Goal: Use online tool/utility: Utilize a website feature to perform a specific function

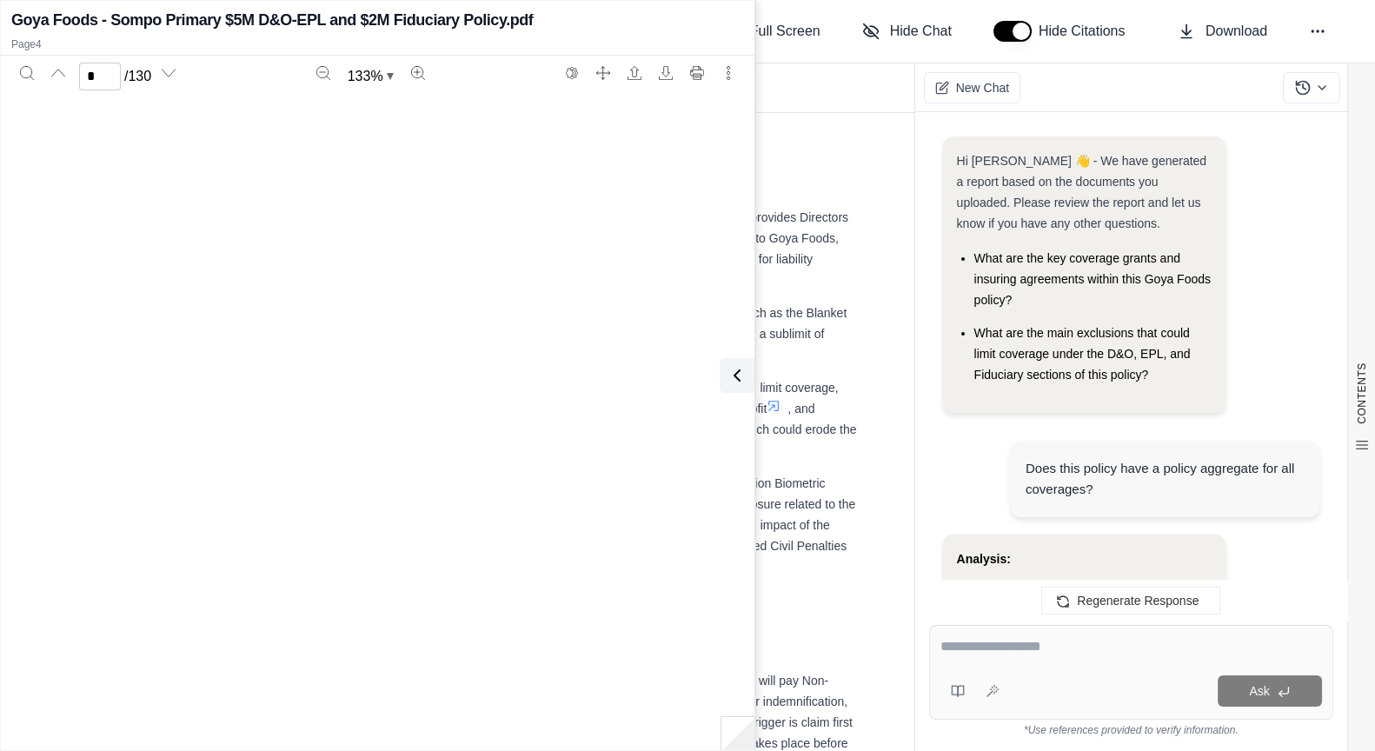
scroll to position [5518, 0]
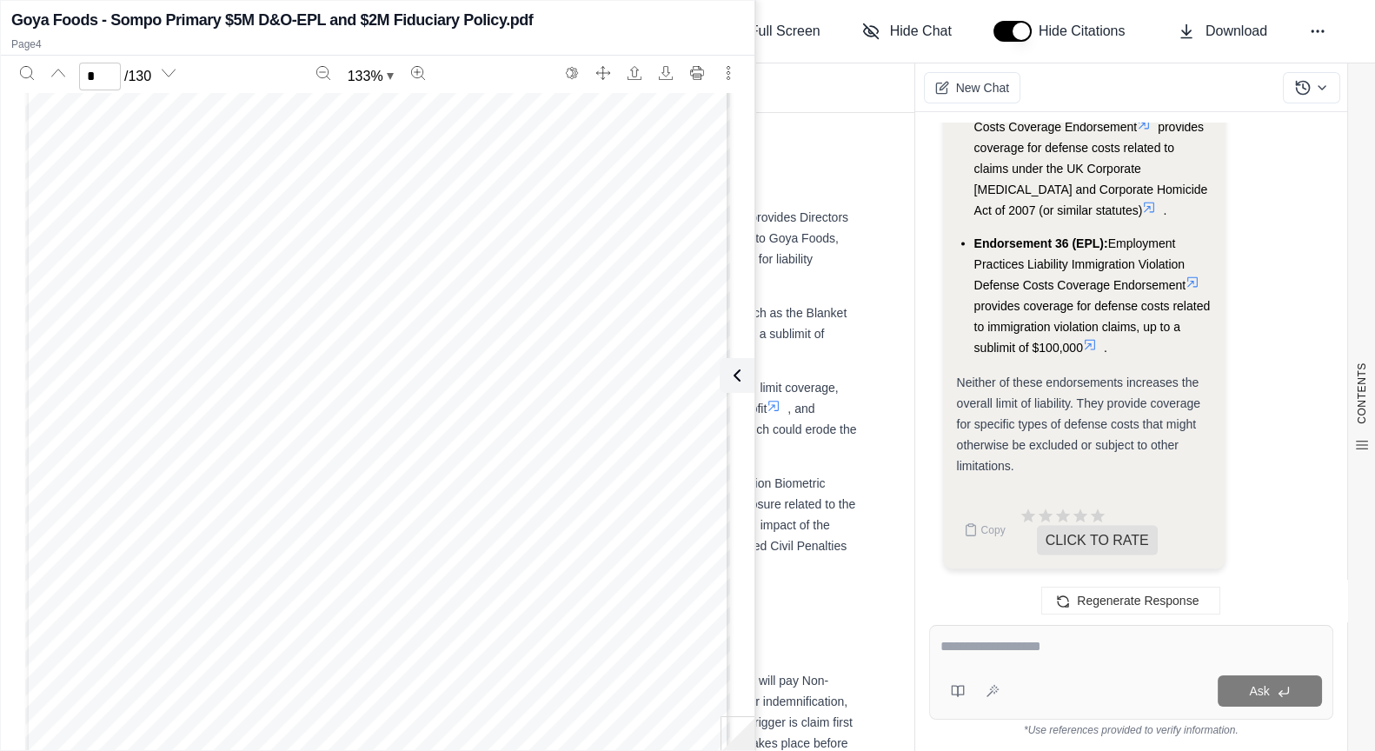
click at [947, 639] on textarea at bounding box center [1131, 646] width 382 height 21
type textarea "**********"
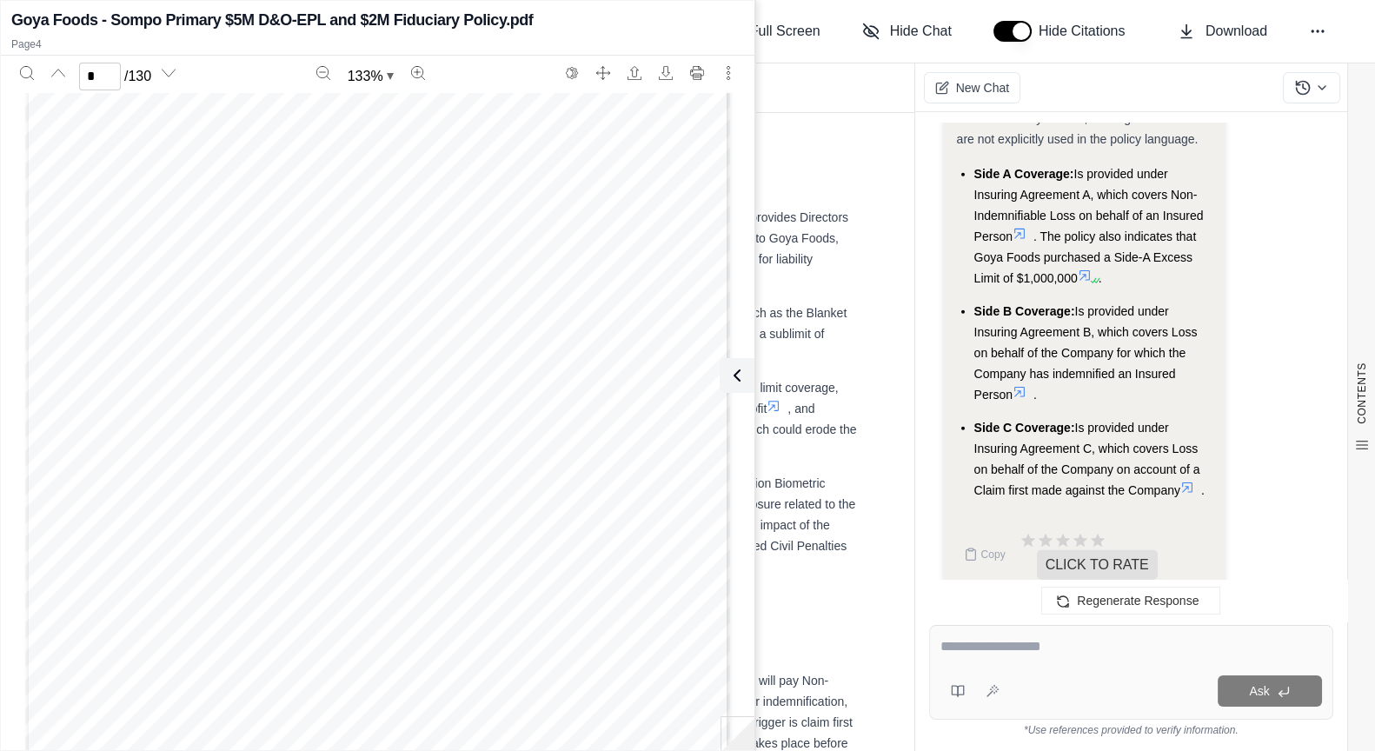
scroll to position [10621, 0]
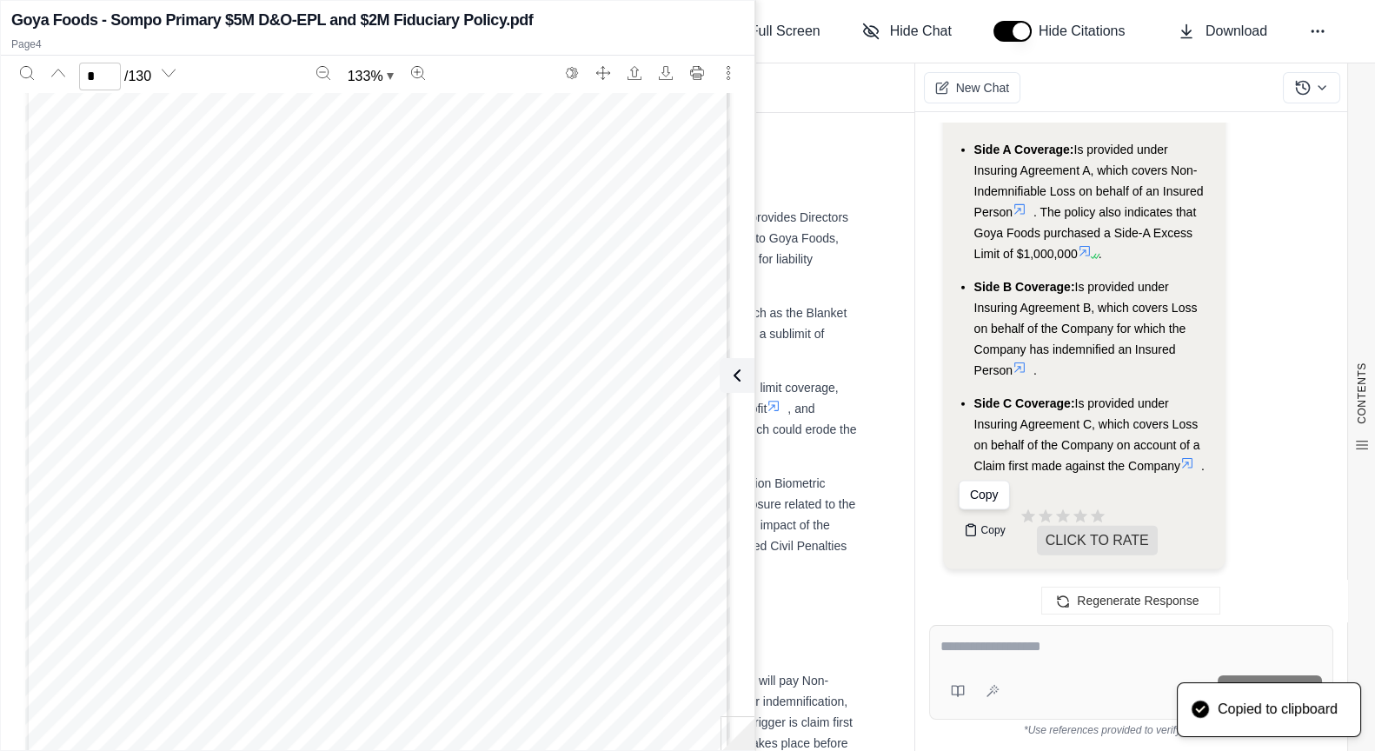
click at [978, 529] on button "Copy" at bounding box center [985, 530] width 56 height 35
click at [801, 90] on div "Report Documents" at bounding box center [569, 87] width 692 height 49
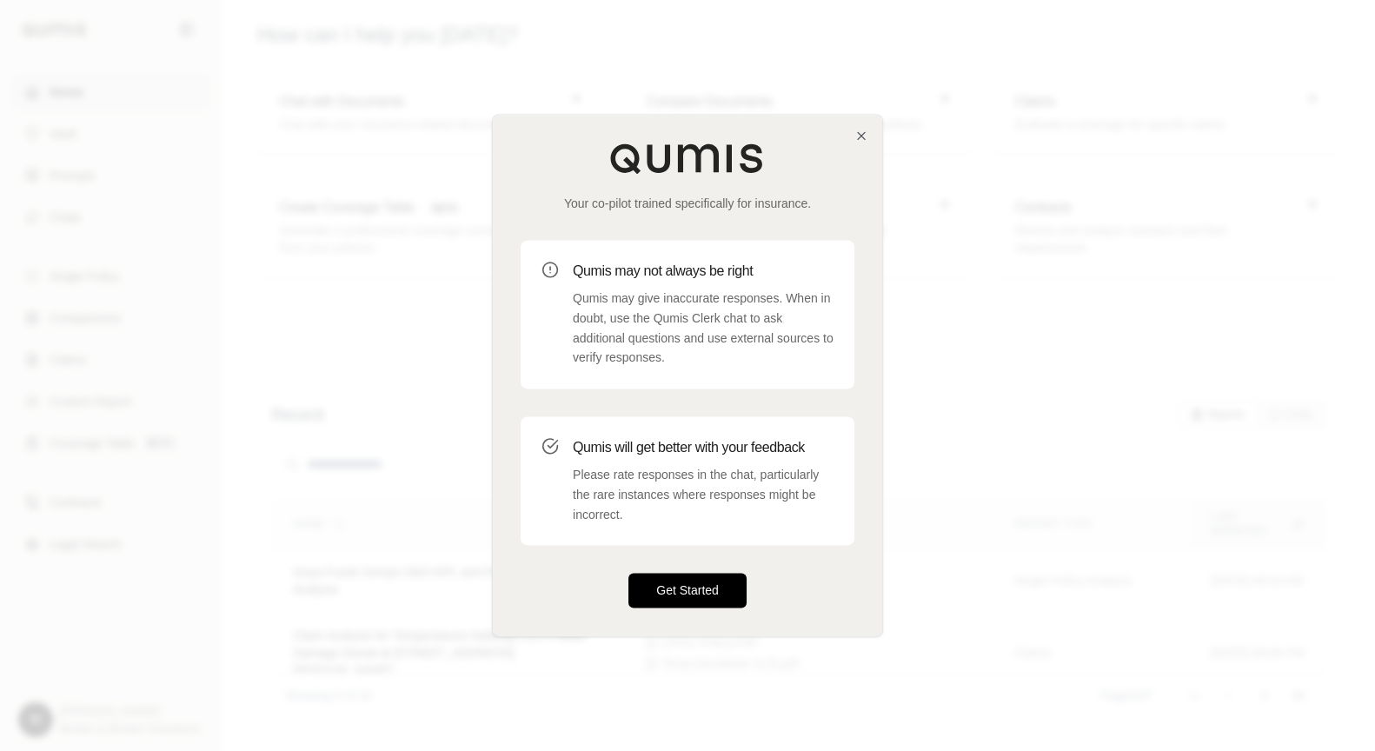
click at [701, 591] on button "Get Started" at bounding box center [687, 591] width 118 height 35
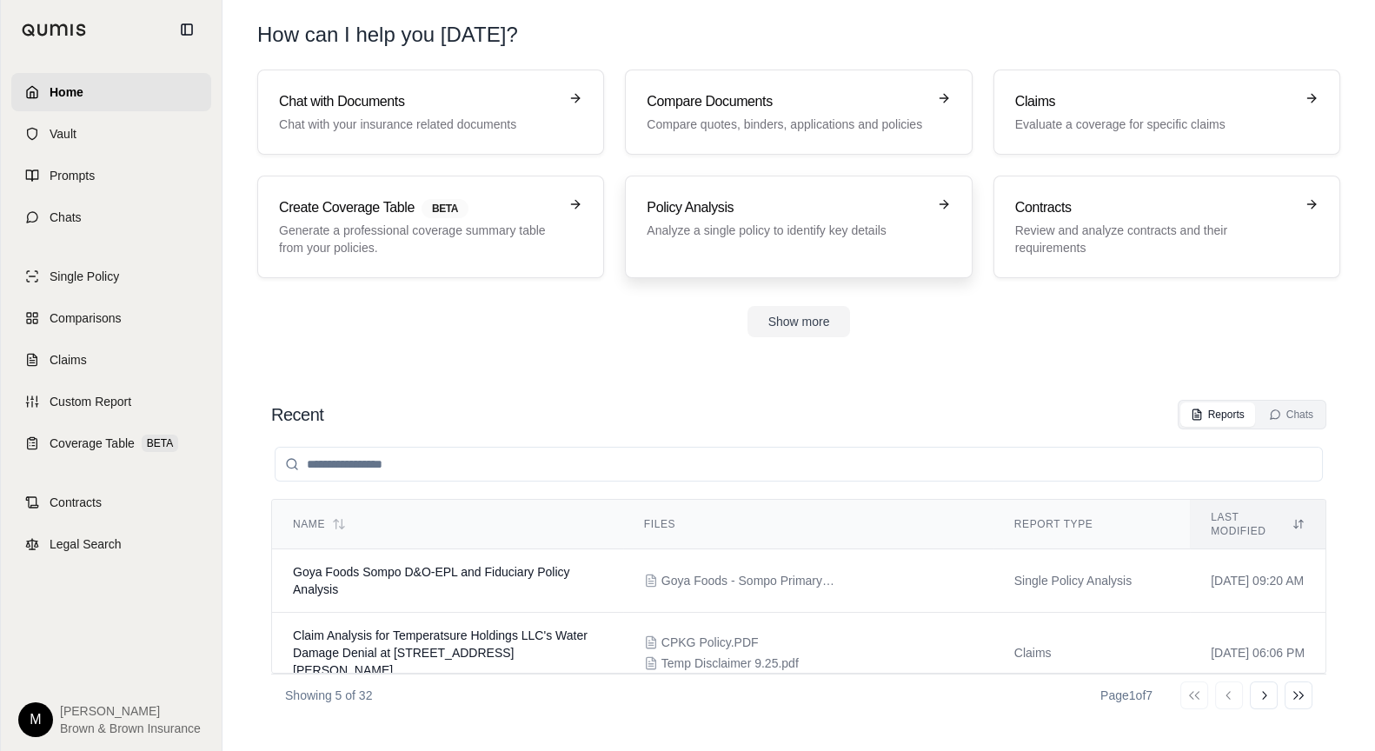
click at [764, 222] on p "Analyze a single policy to identify key details" at bounding box center [786, 230] width 279 height 17
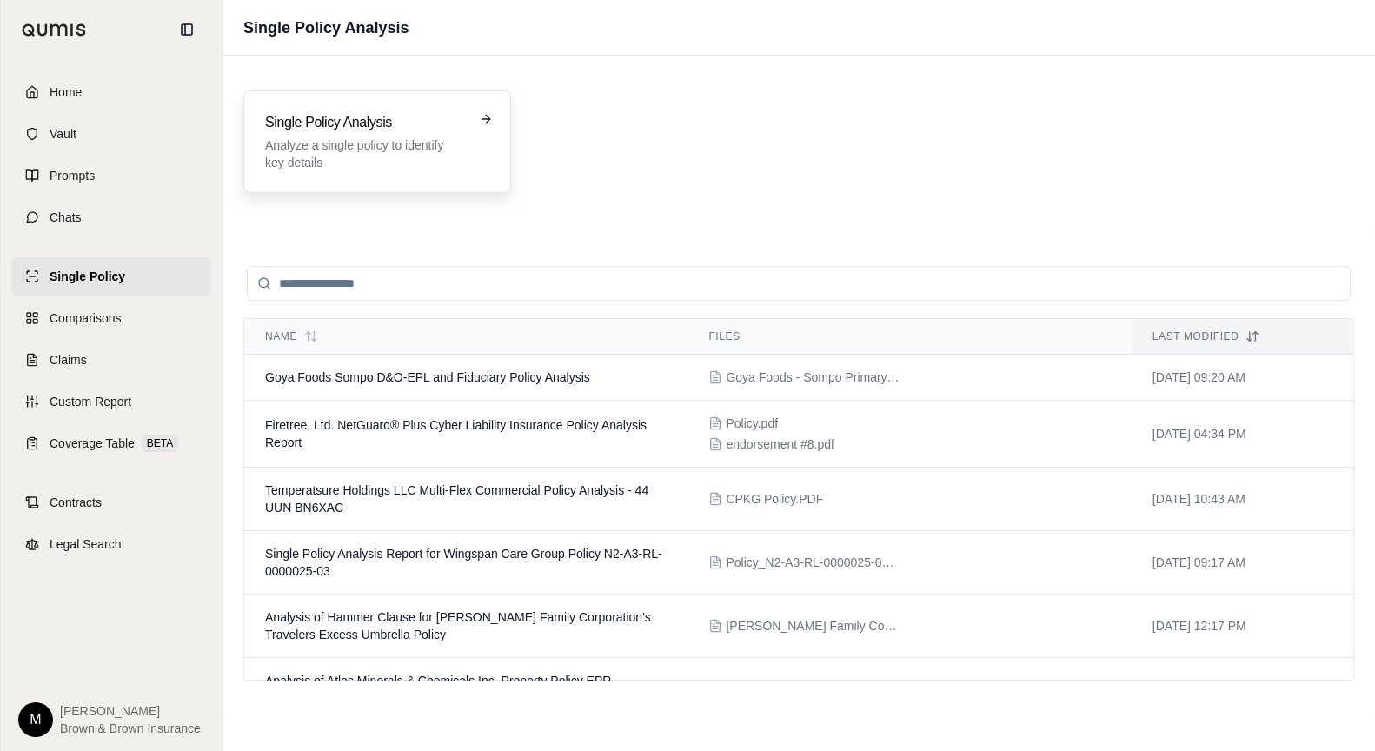
click at [382, 136] on p "Analyze a single policy to identify key details" at bounding box center [365, 153] width 200 height 35
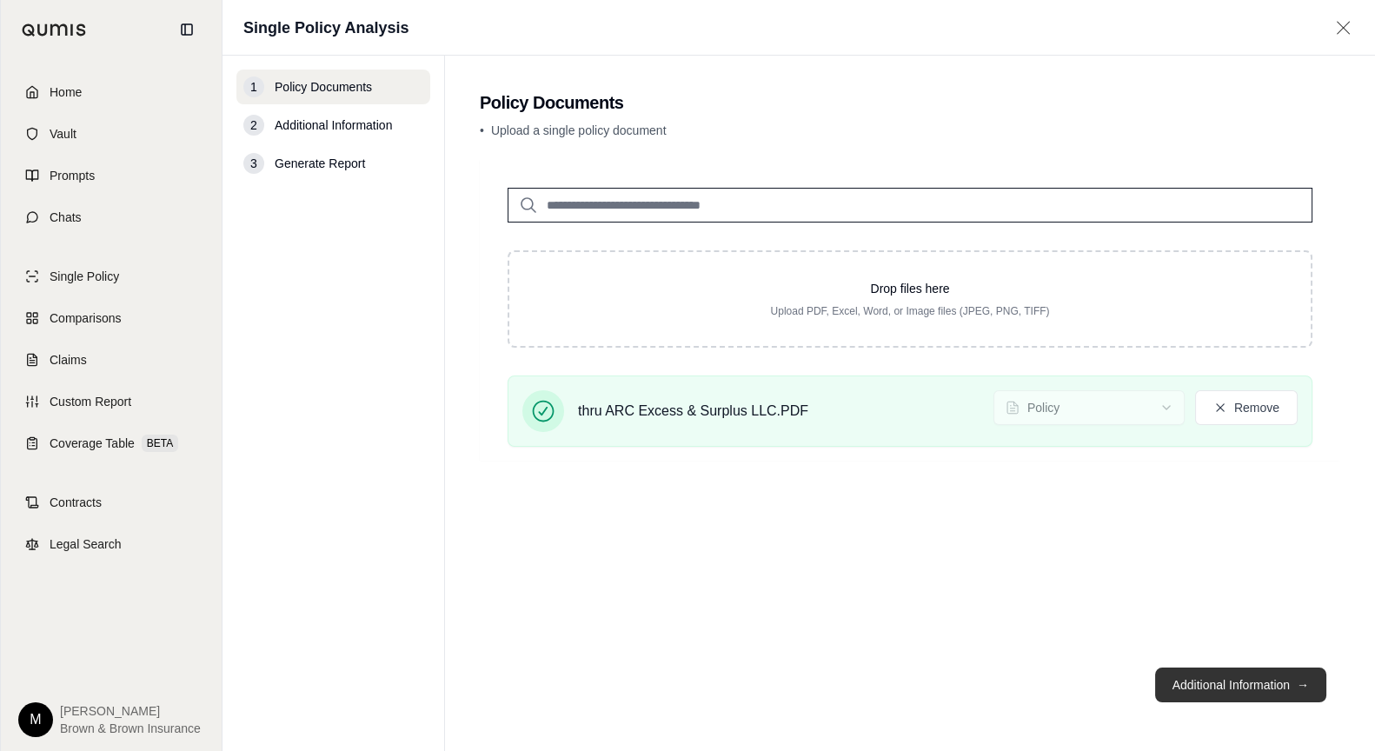
click at [1269, 691] on button "Additional Information →" at bounding box center [1240, 685] width 171 height 35
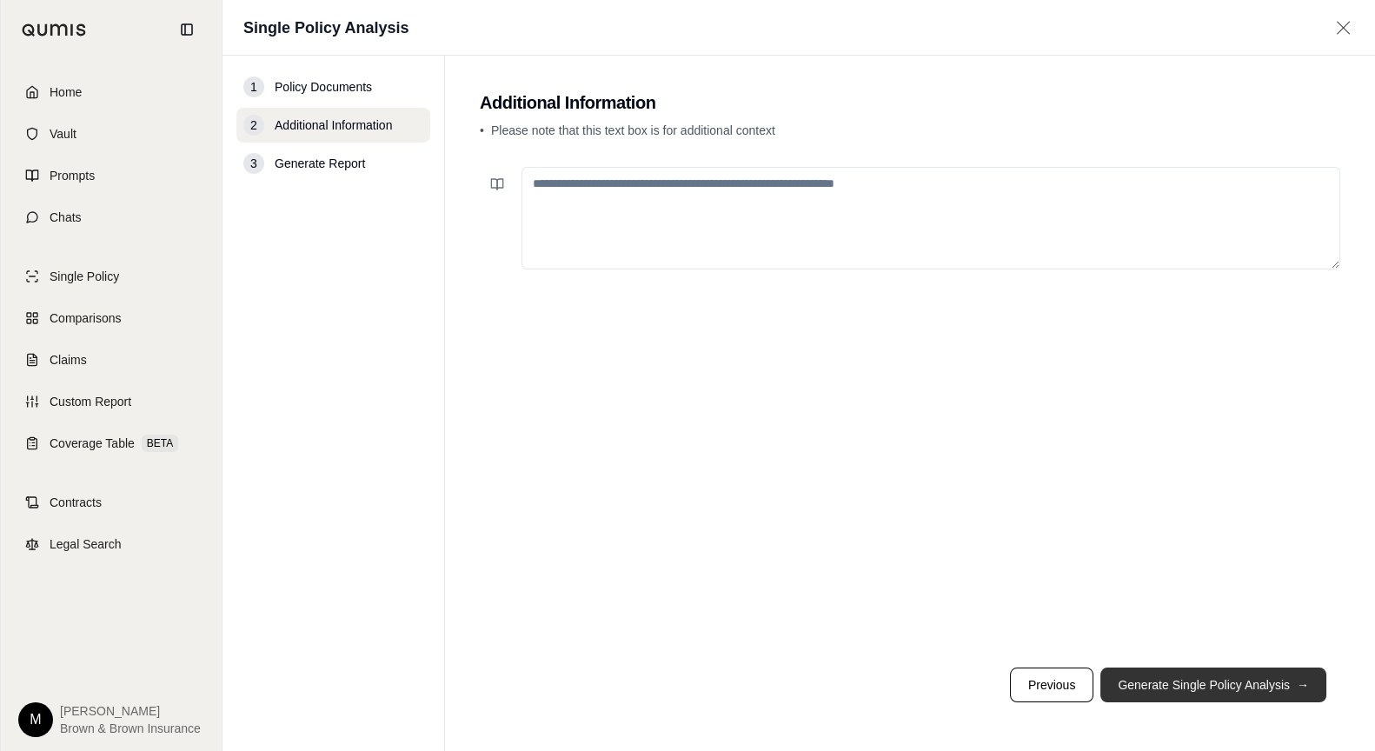
click at [1251, 689] on button "Generate Single Policy Analysis →" at bounding box center [1213, 685] width 226 height 35
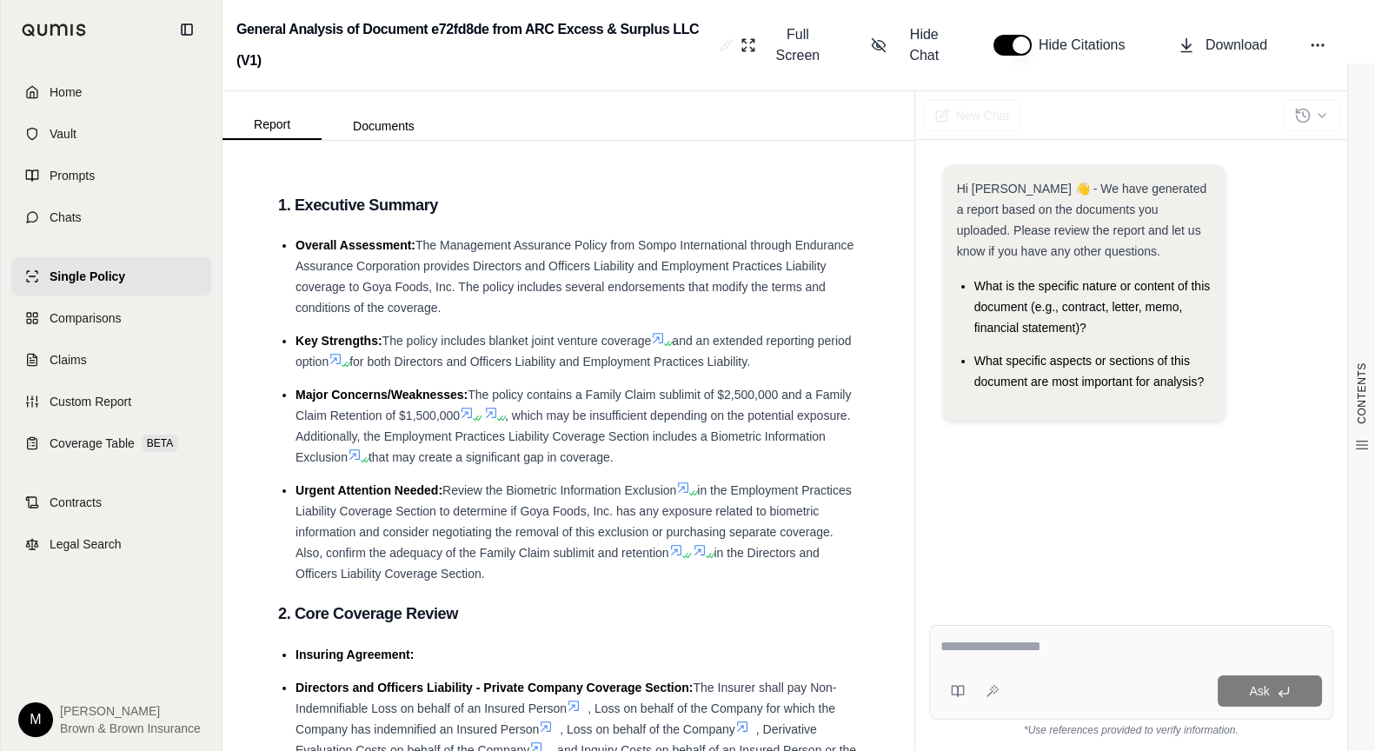
click at [956, 654] on textarea at bounding box center [1131, 646] width 382 height 21
type textarea "**********"
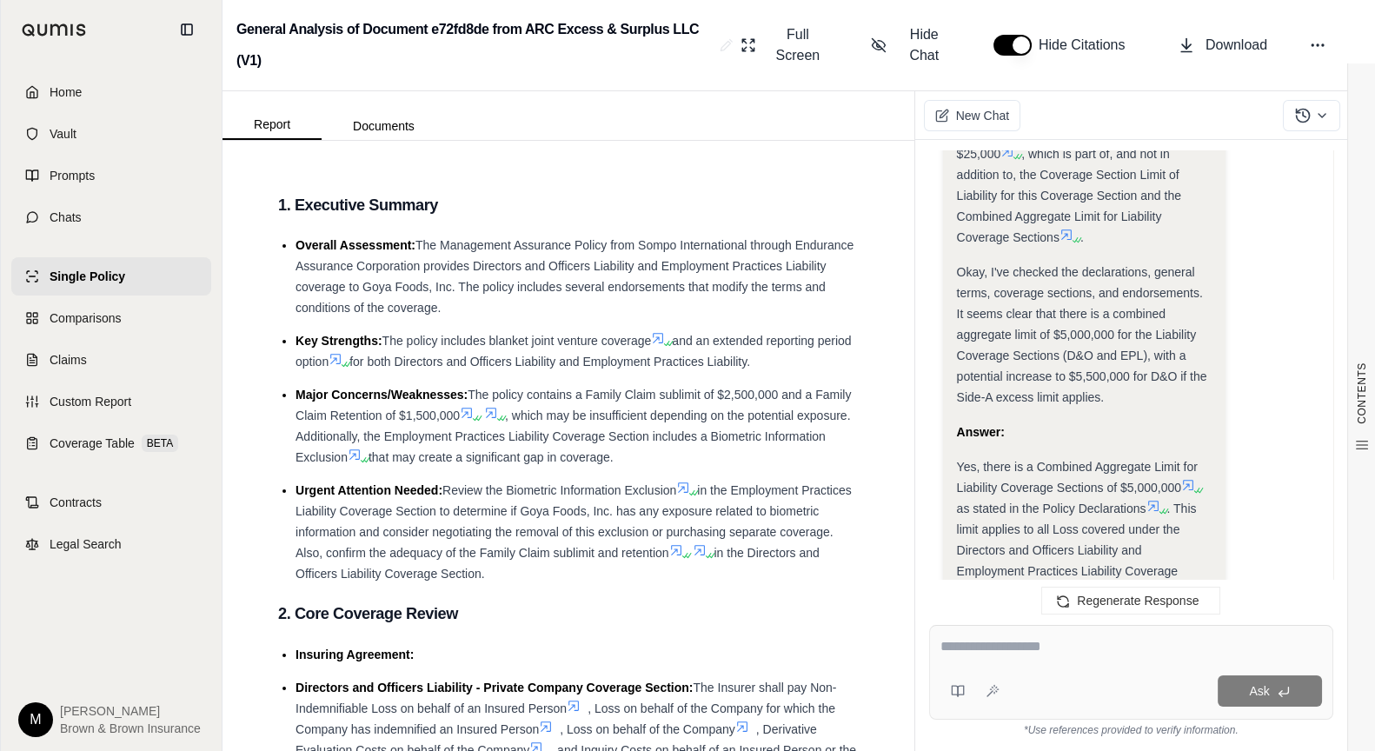
scroll to position [2066, 0]
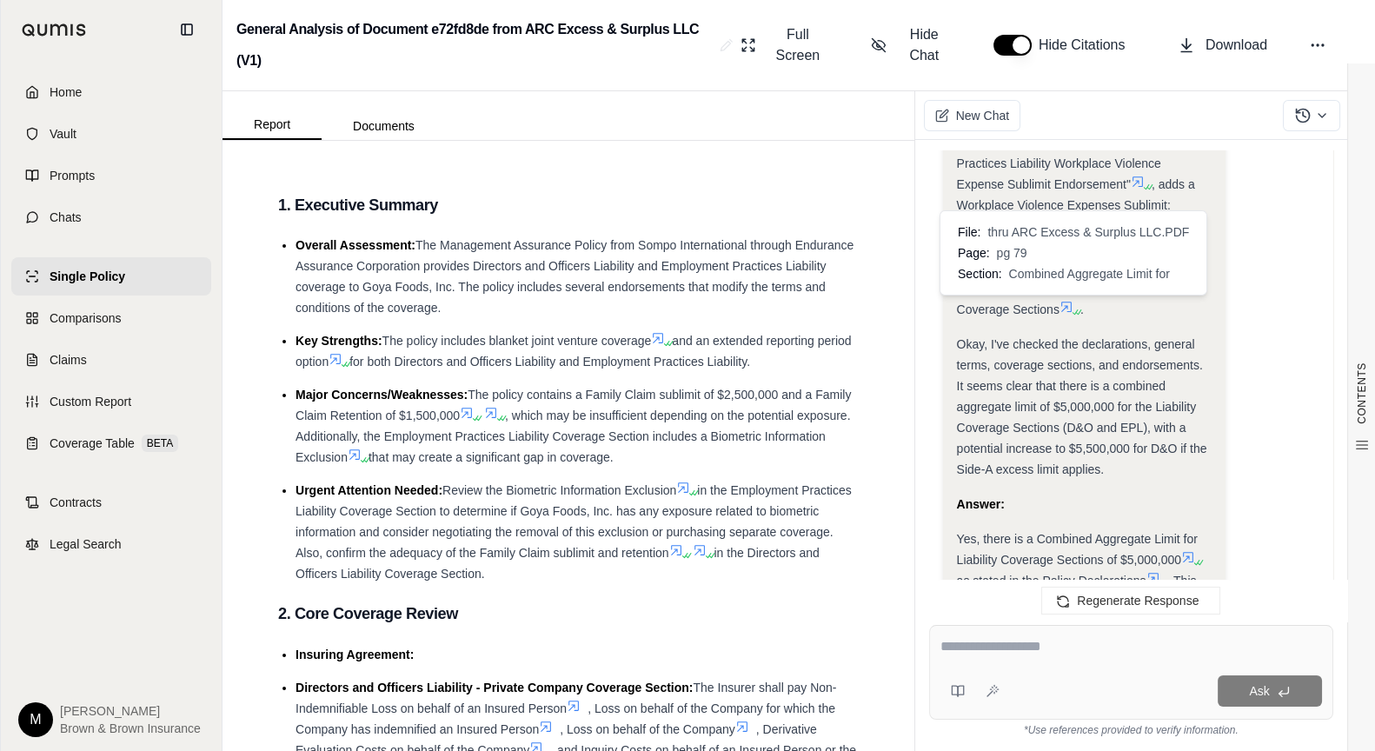
click at [1067, 304] on icon at bounding box center [1067, 307] width 14 height 14
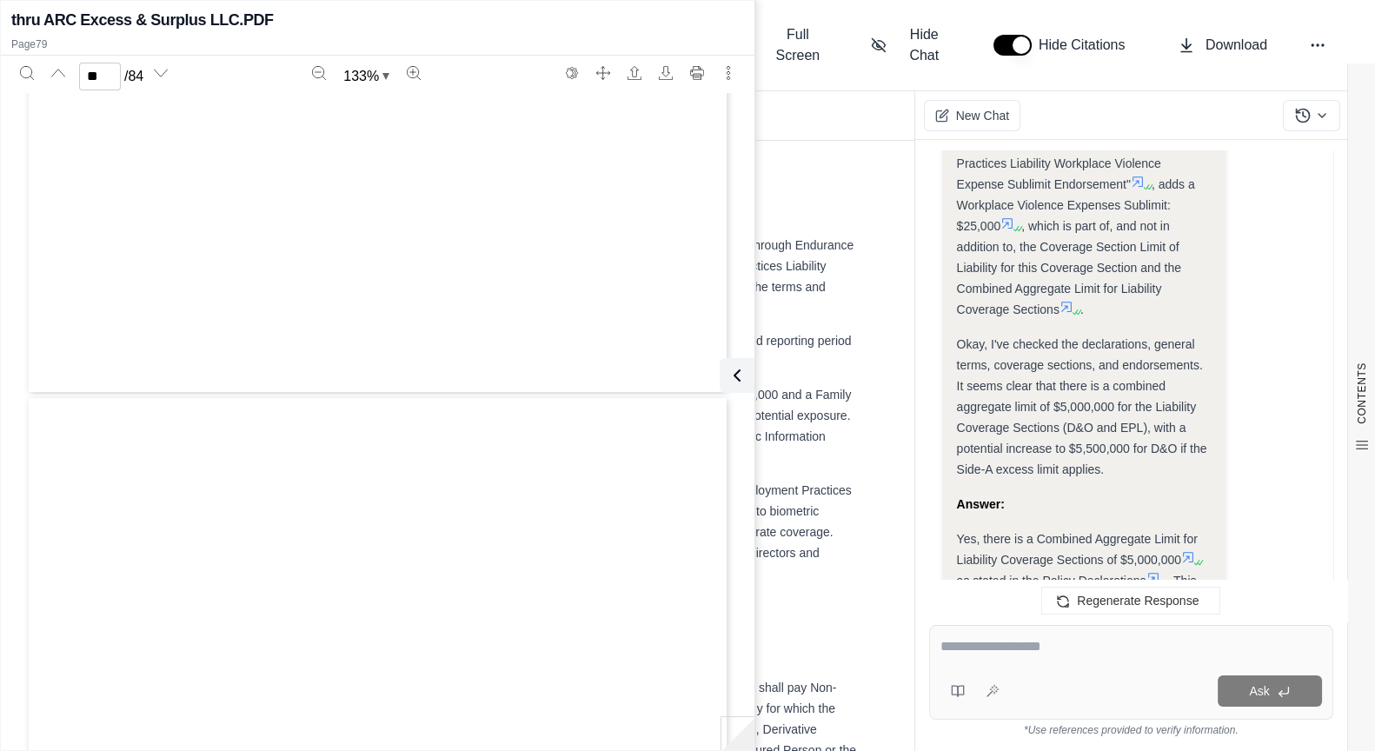
type input "**"
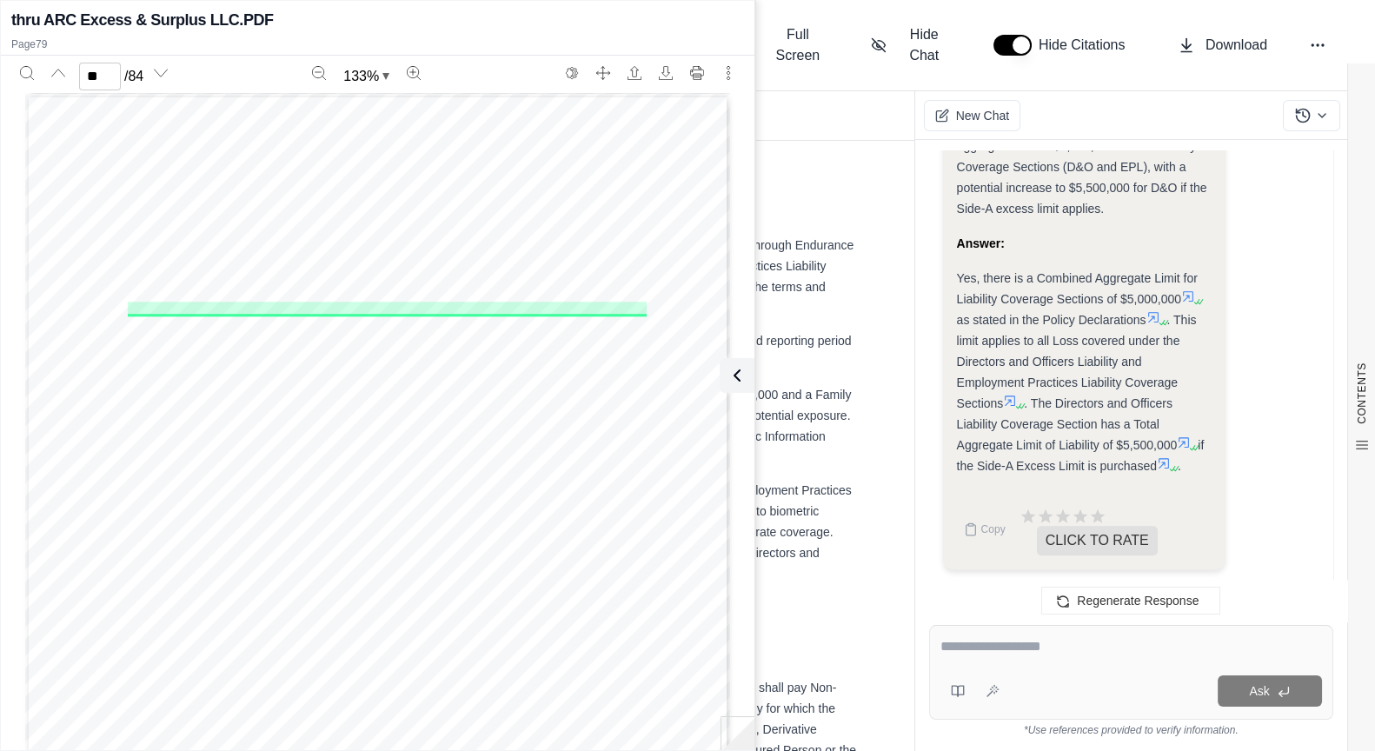
scroll to position [2327, 0]
click at [973, 530] on icon at bounding box center [971, 529] width 14 height 14
click at [735, 379] on icon at bounding box center [733, 375] width 5 height 10
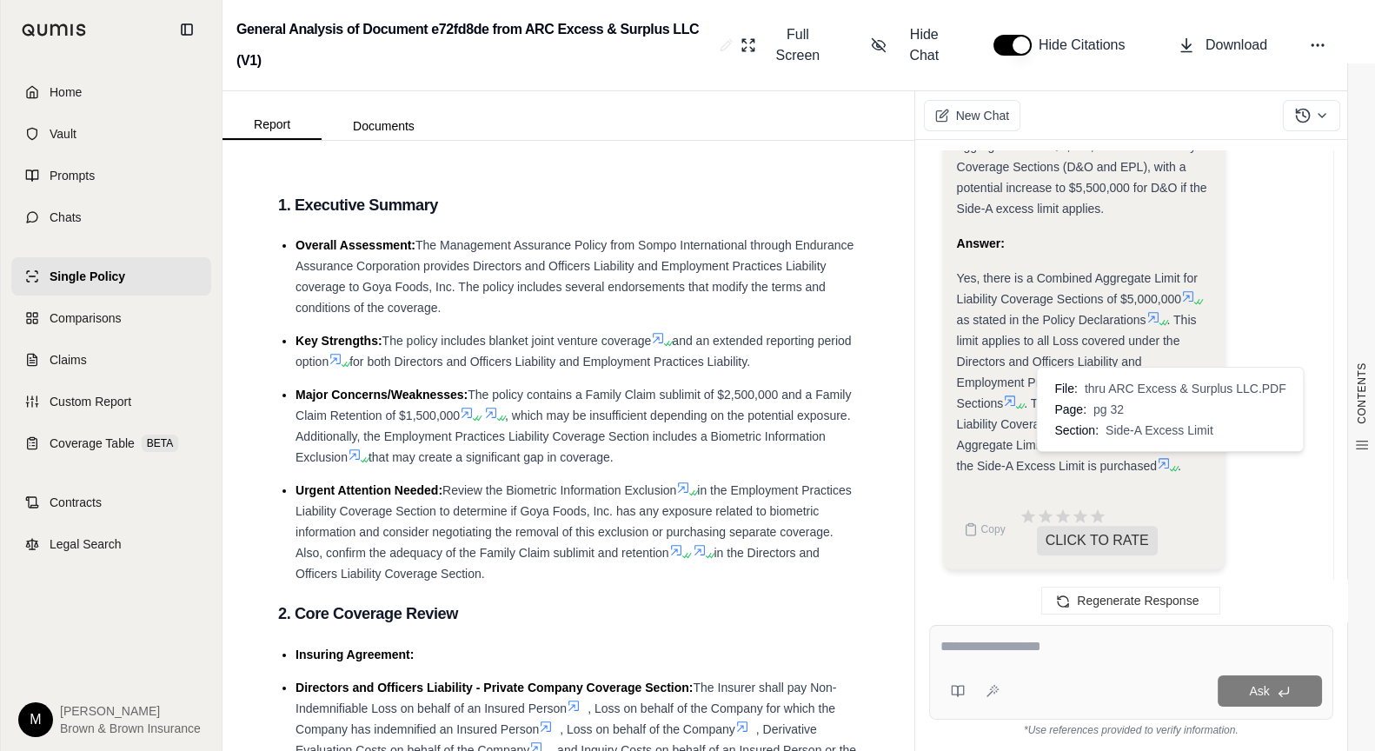
click at [1166, 460] on icon at bounding box center [1164, 463] width 14 height 14
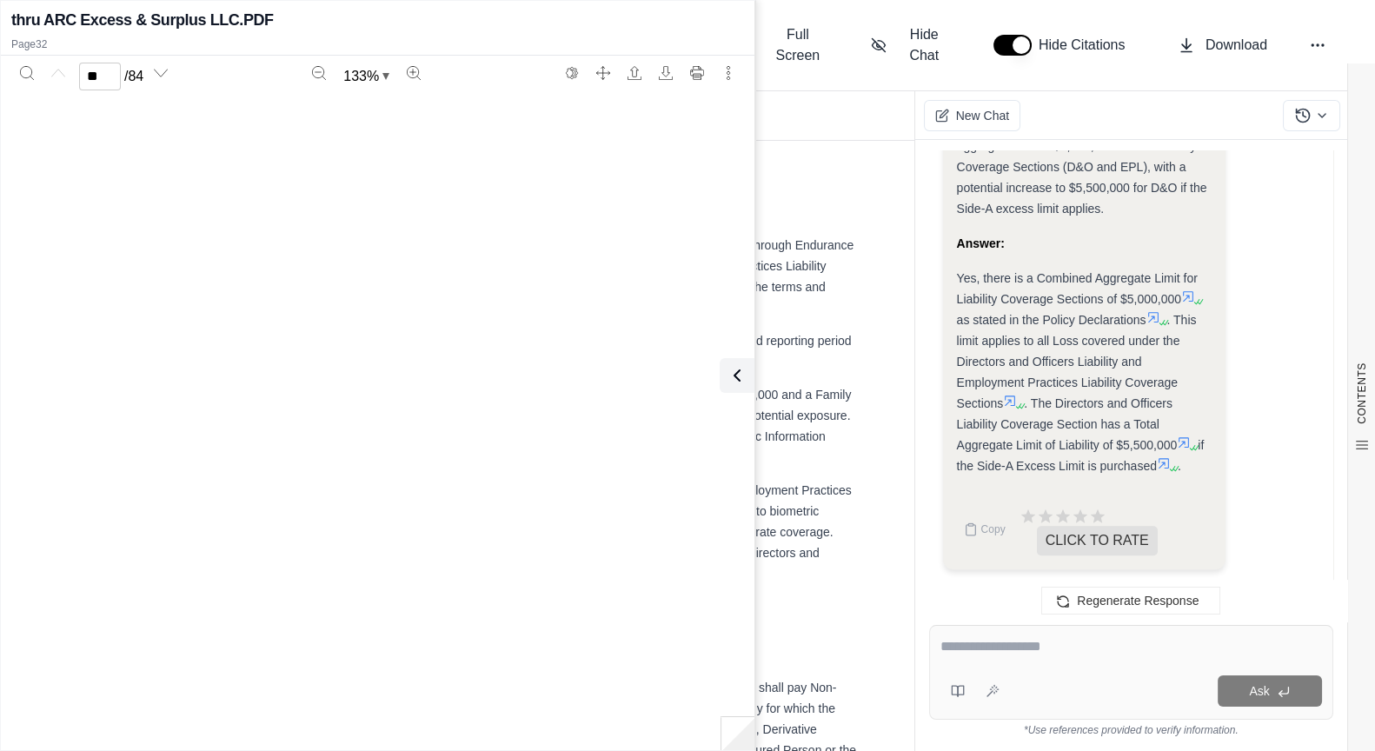
scroll to position [28279, 0]
type input "**"
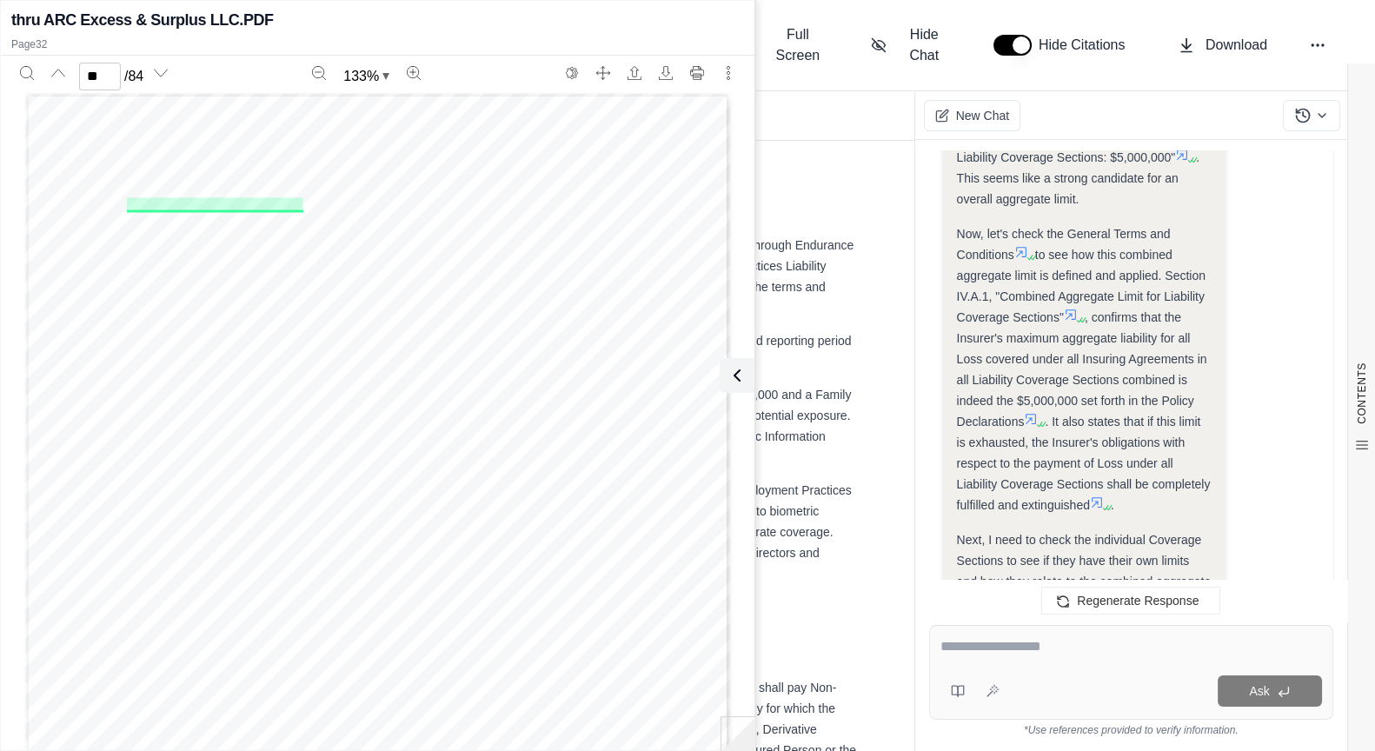
scroll to position [588, 0]
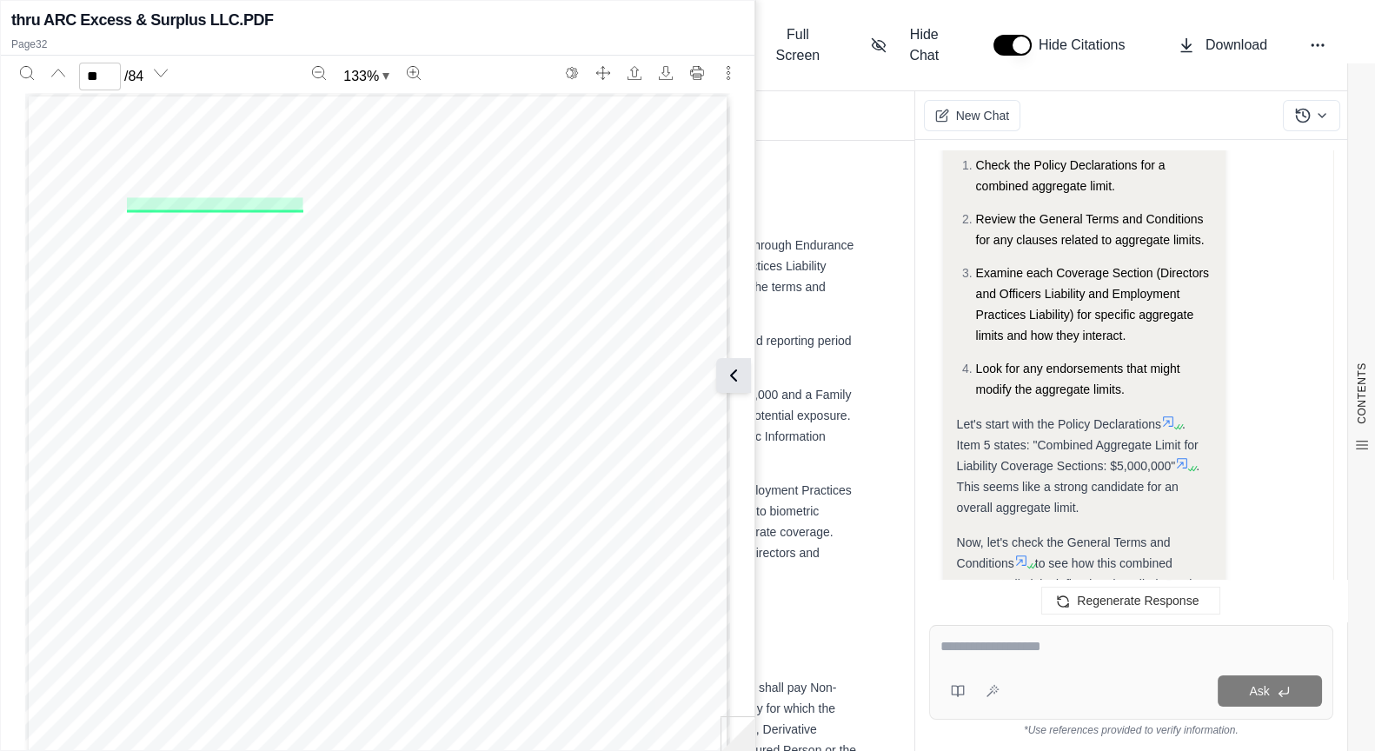
click at [737, 370] on icon at bounding box center [733, 375] width 21 height 21
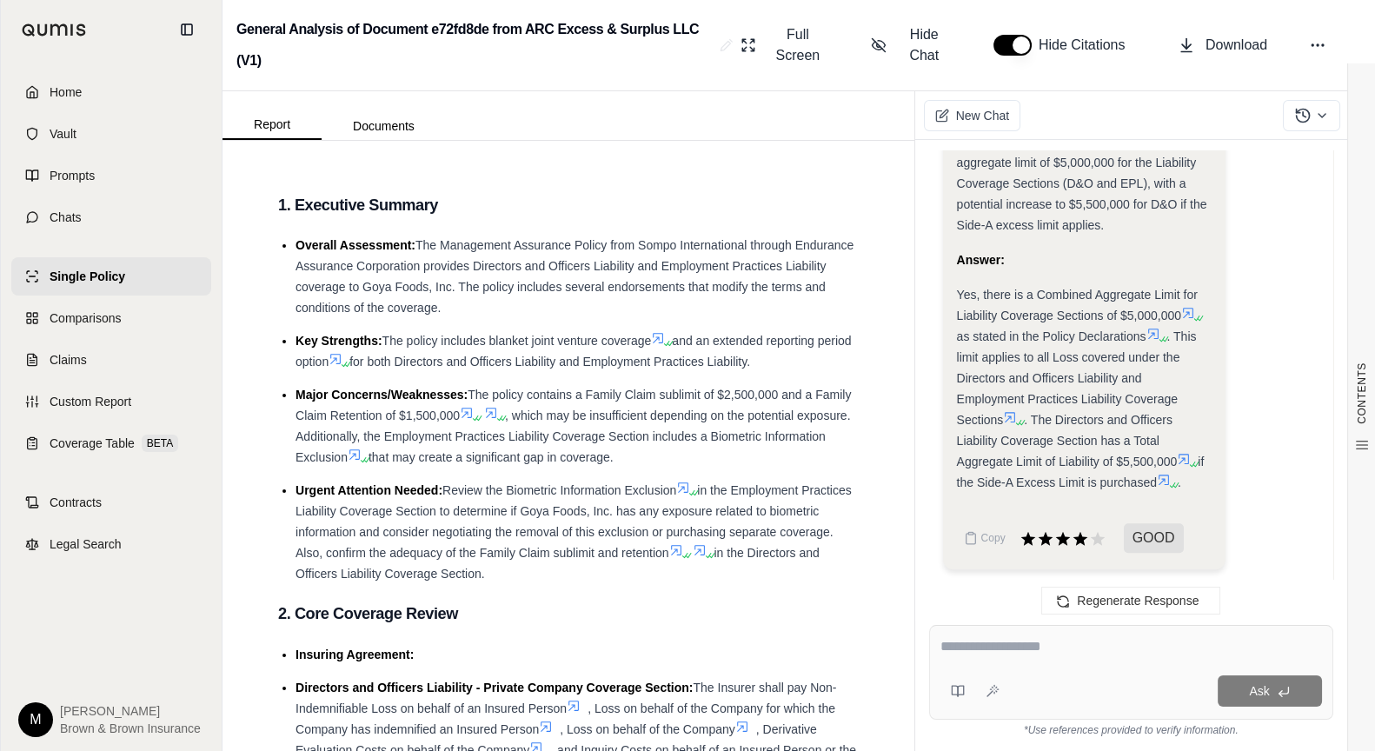
scroll to position [2327, 0]
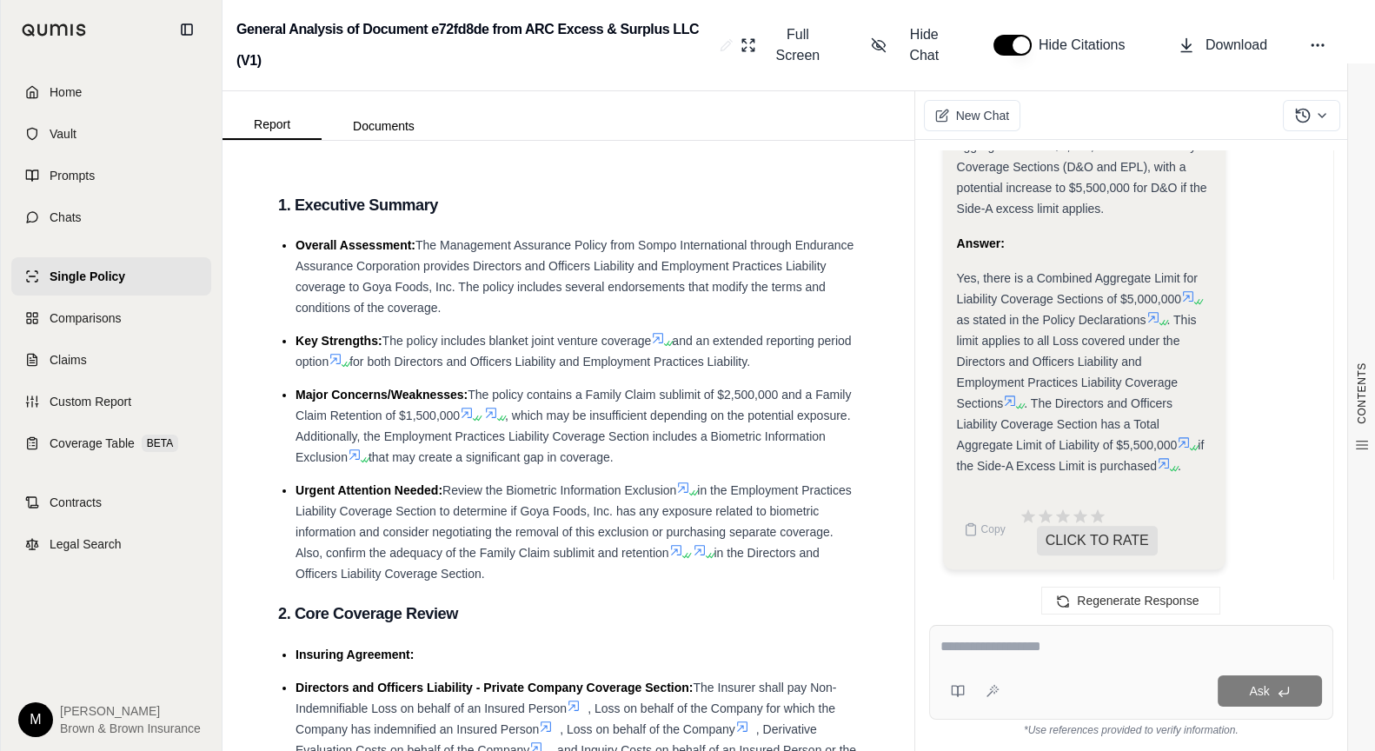
click at [946, 644] on textarea at bounding box center [1131, 646] width 382 height 21
click at [977, 527] on button "Copy" at bounding box center [985, 529] width 56 height 35
click at [985, 633] on div "Ask" at bounding box center [1131, 672] width 404 height 95
type textarea "**********"
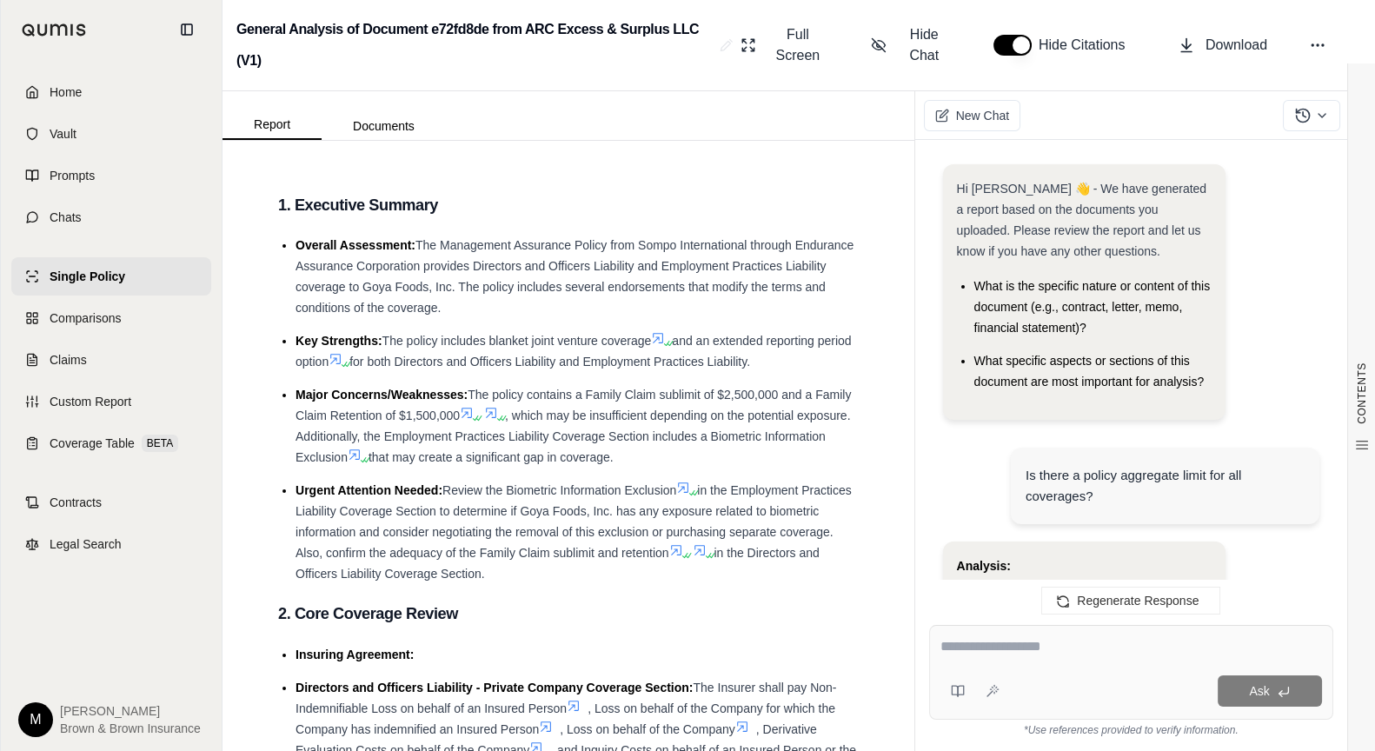
scroll to position [4120, 0]
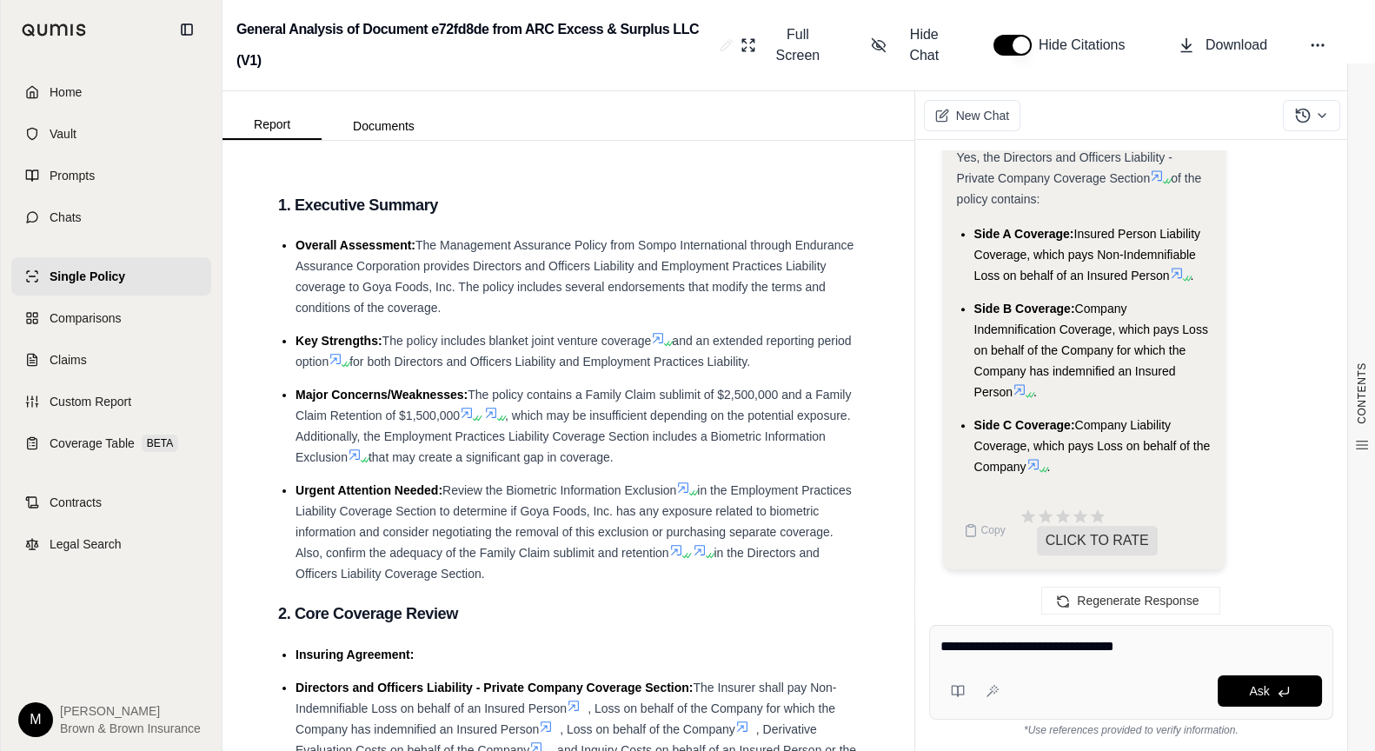
type textarea "**********"
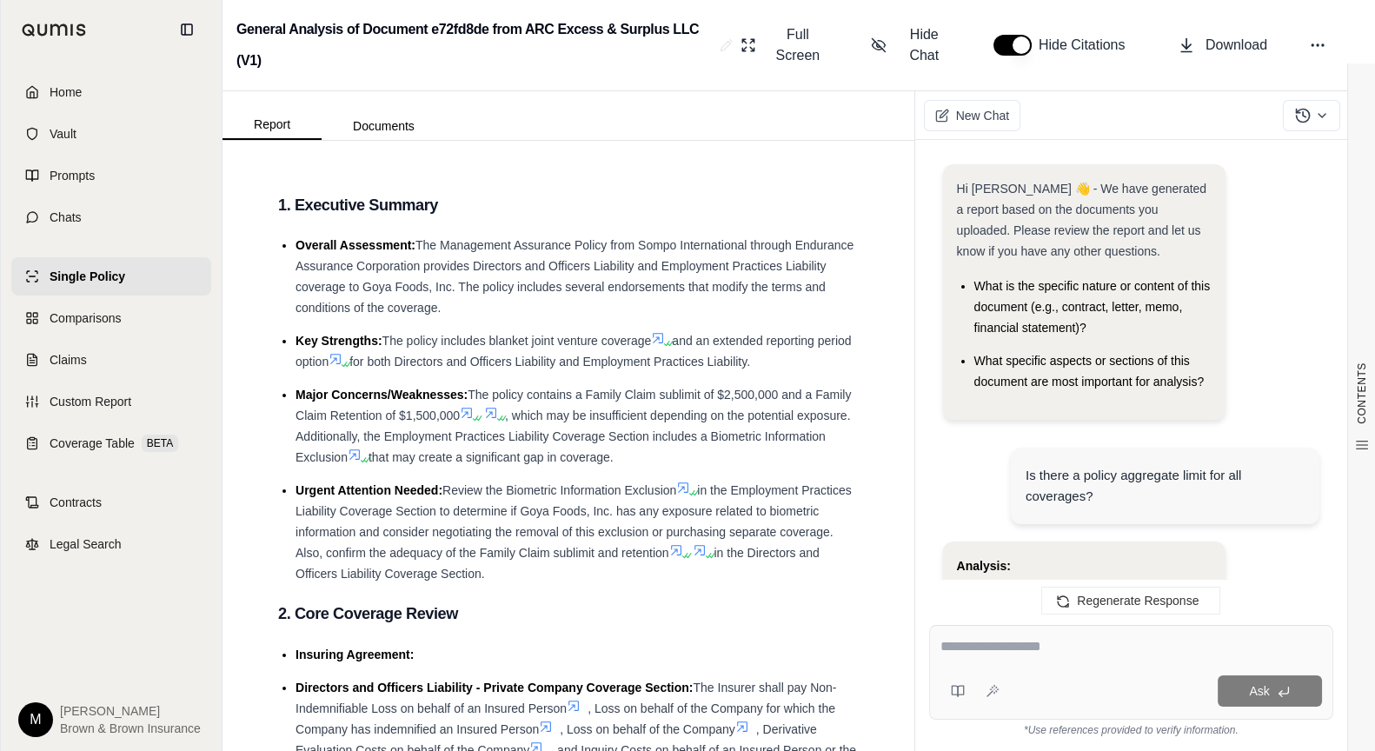
scroll to position [5904, 0]
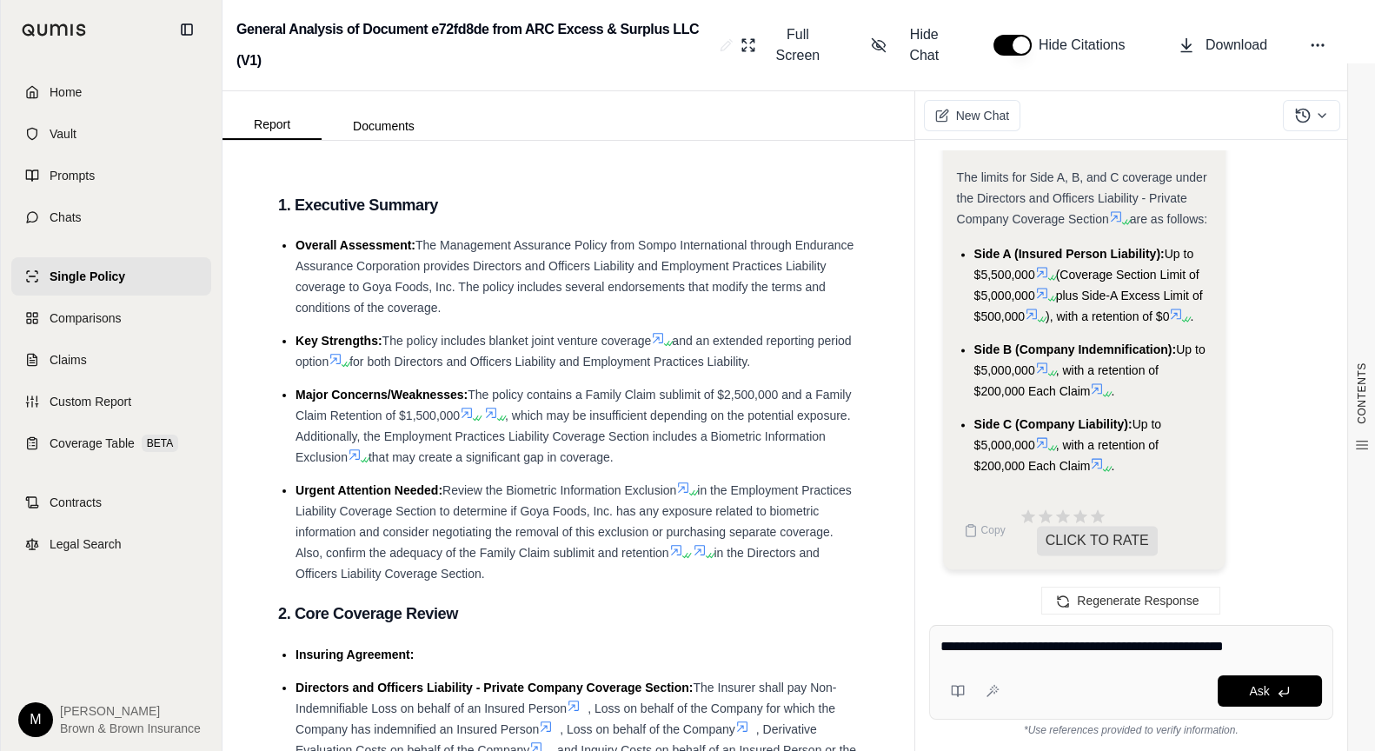
type textarea "**********"
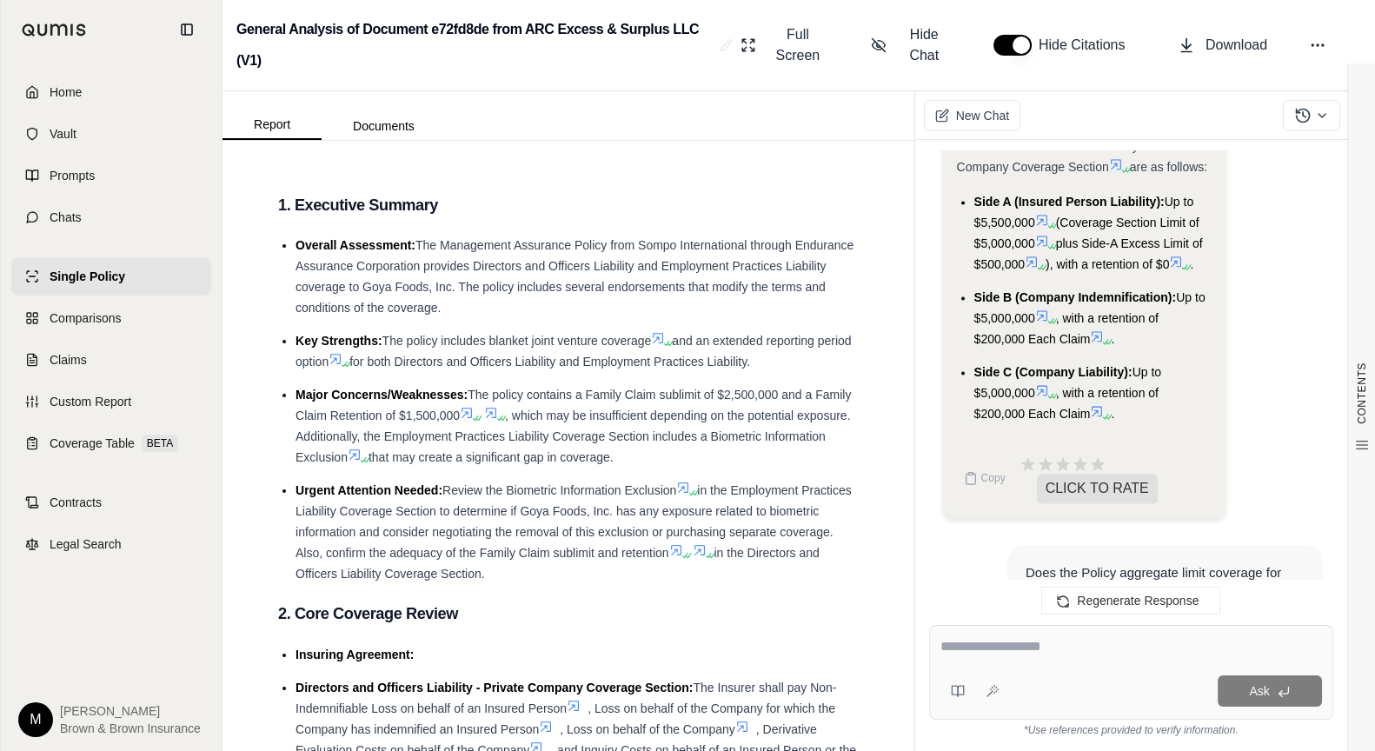
scroll to position [5934, 0]
click at [973, 486] on icon at bounding box center [971, 479] width 14 height 14
click at [64, 86] on span "Home" at bounding box center [66, 91] width 32 height 17
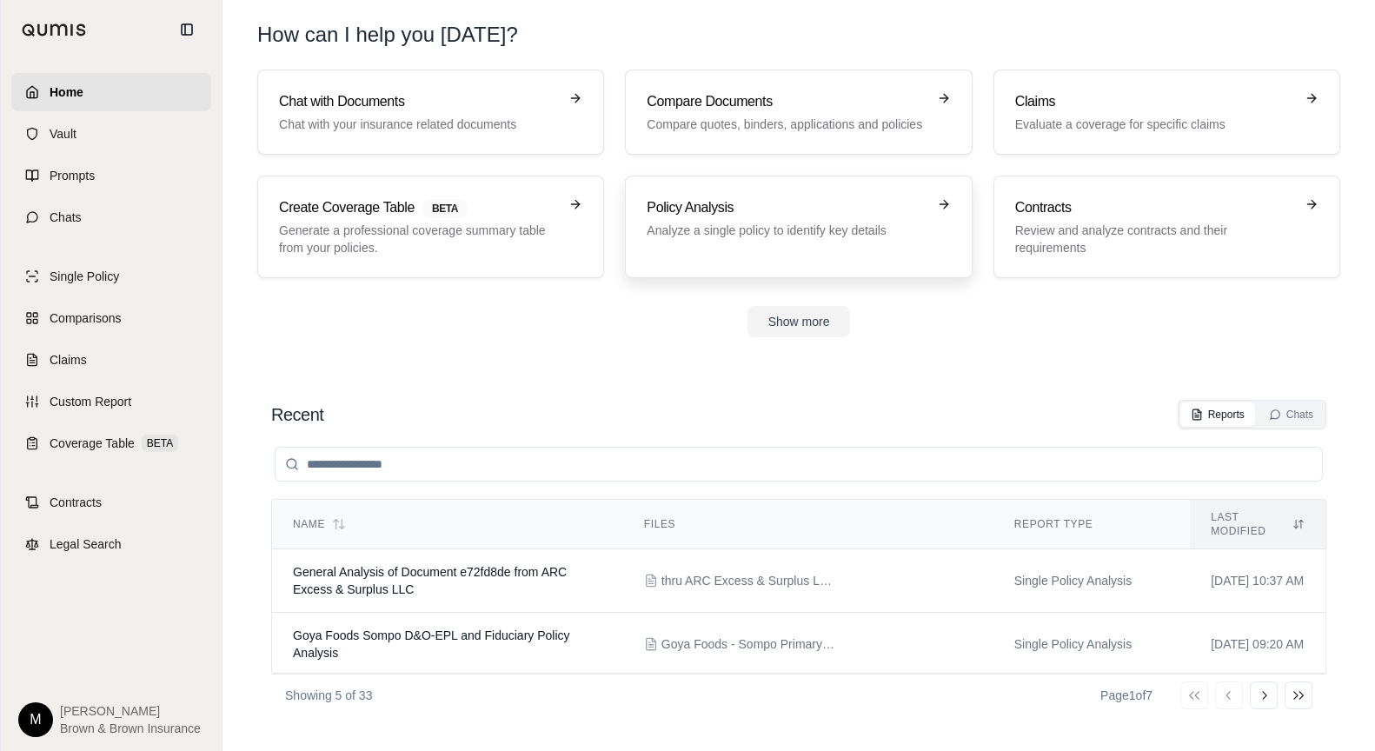
click at [728, 217] on h3 "Policy Analysis" at bounding box center [786, 207] width 279 height 21
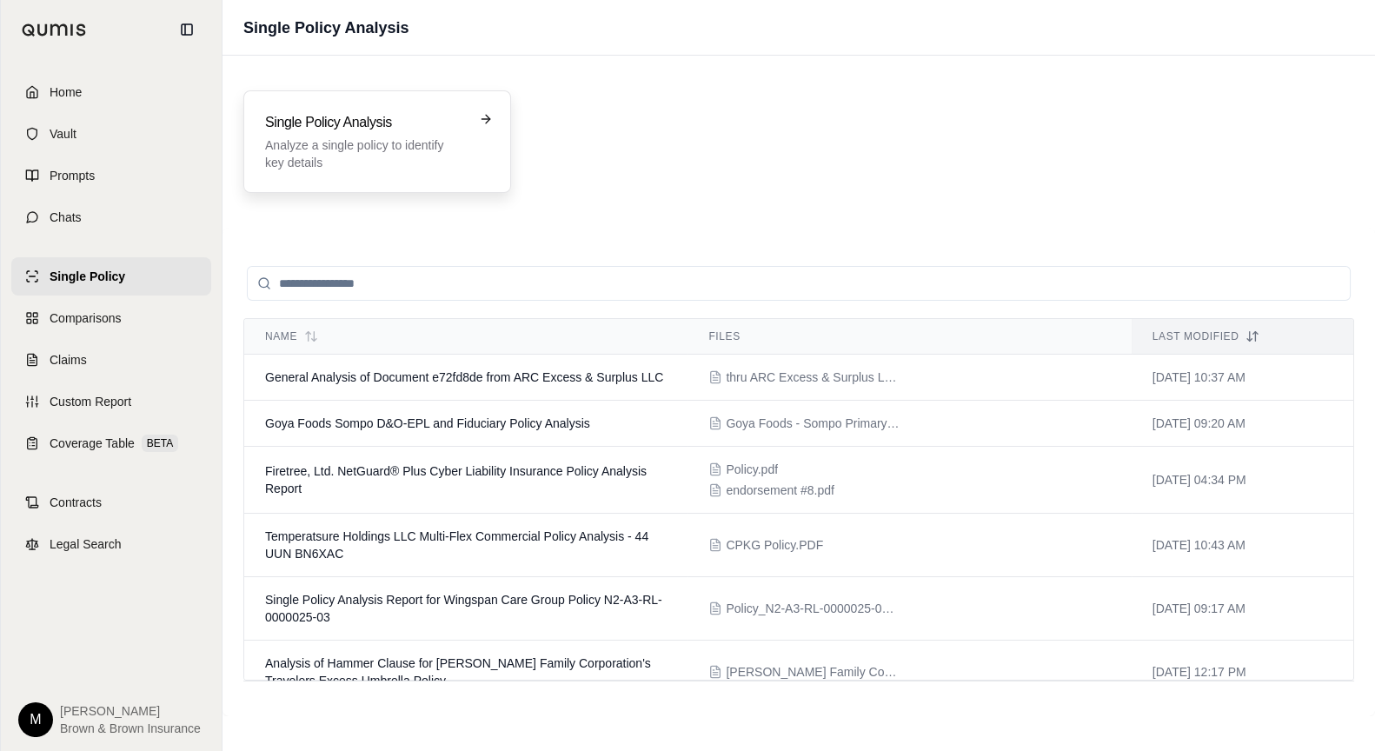
click at [349, 144] on p "Analyze a single policy to identify key details" at bounding box center [365, 153] width 200 height 35
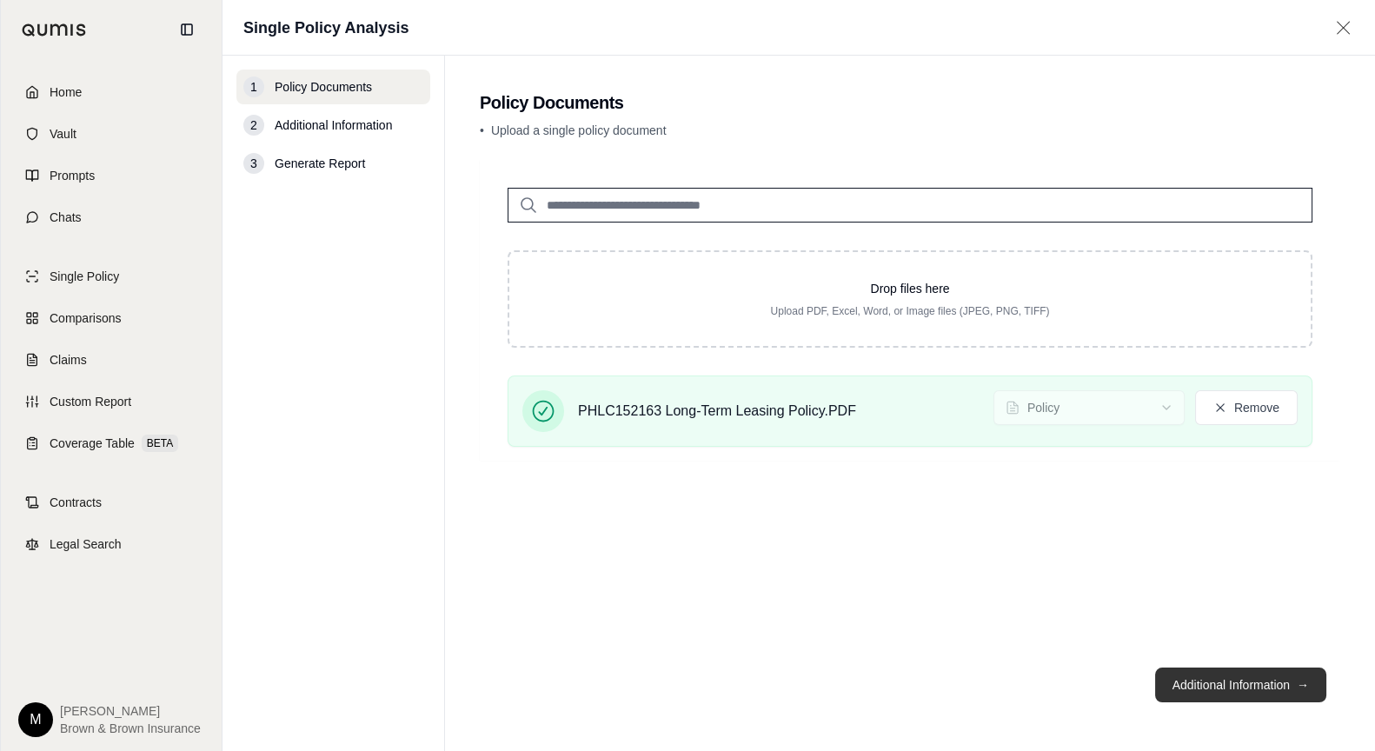
click at [1254, 686] on button "Additional Information →" at bounding box center [1240, 685] width 171 height 35
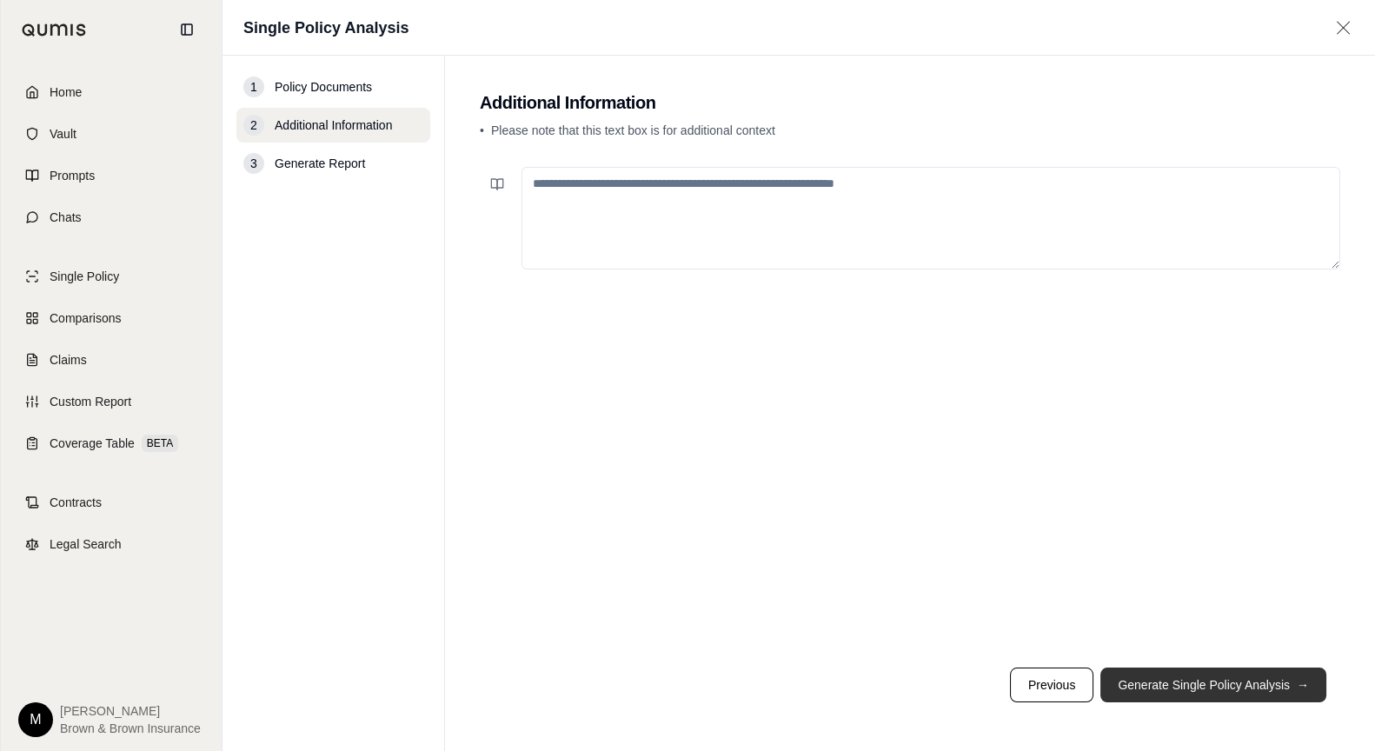
click at [1252, 686] on button "Generate Single Policy Analysis →" at bounding box center [1213, 685] width 226 height 35
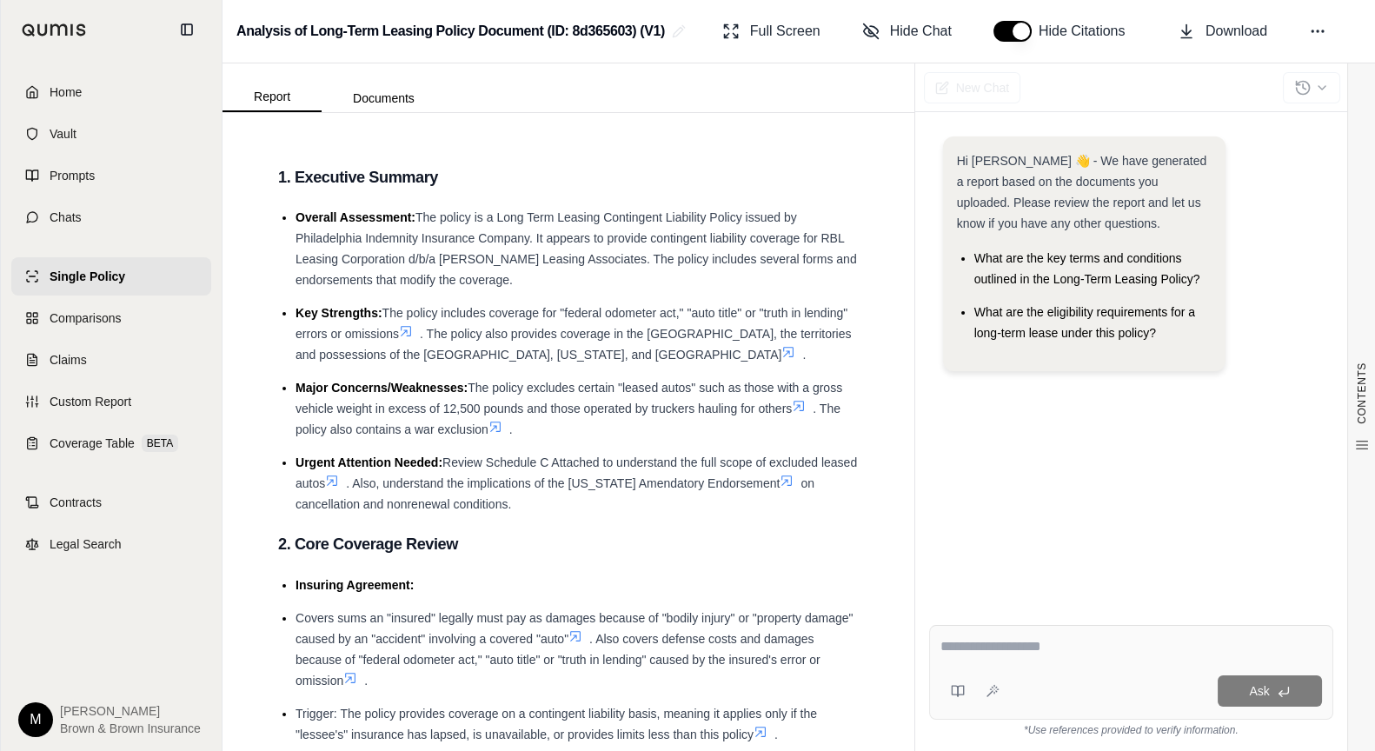
click at [983, 646] on textarea at bounding box center [1131, 646] width 382 height 21
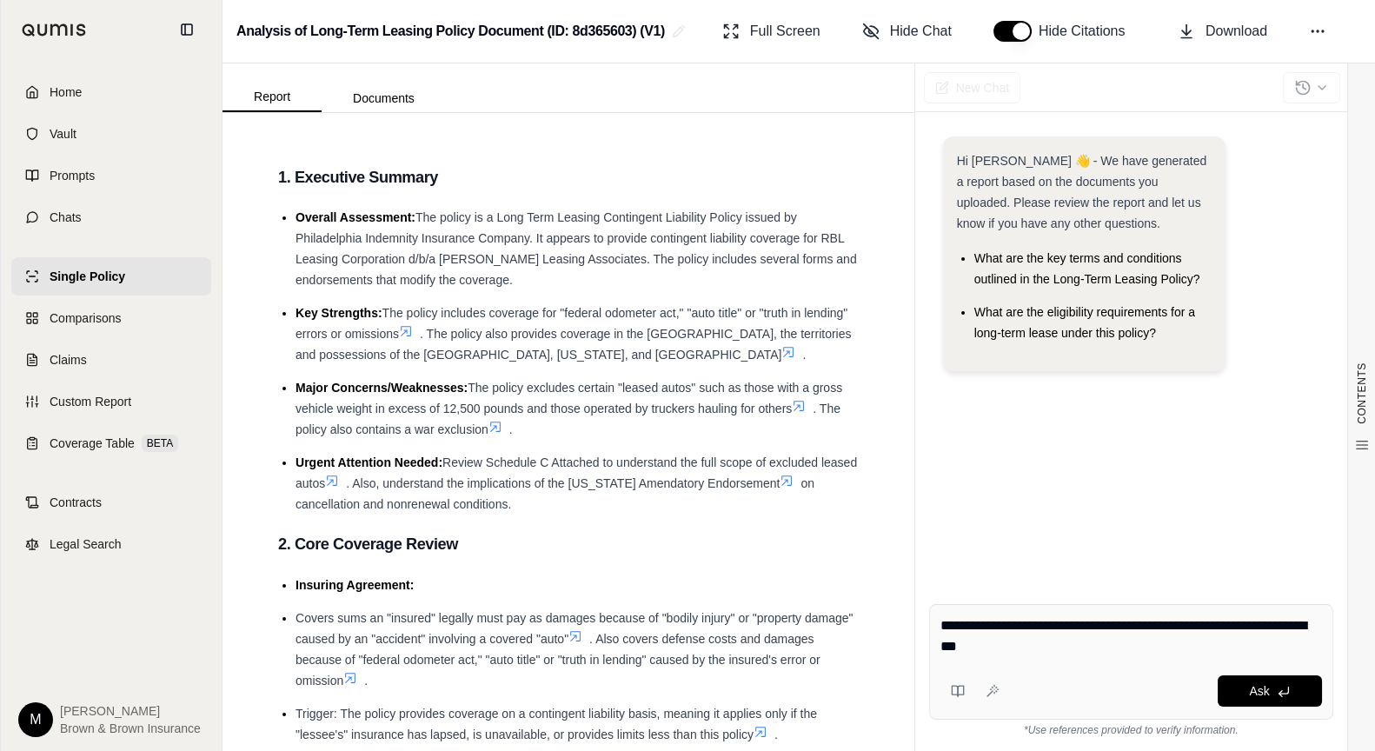
click at [1253, 624] on textarea "**********" at bounding box center [1131, 636] width 382 height 42
type textarea "**********"
click at [1286, 687] on icon at bounding box center [1284, 692] width 14 height 14
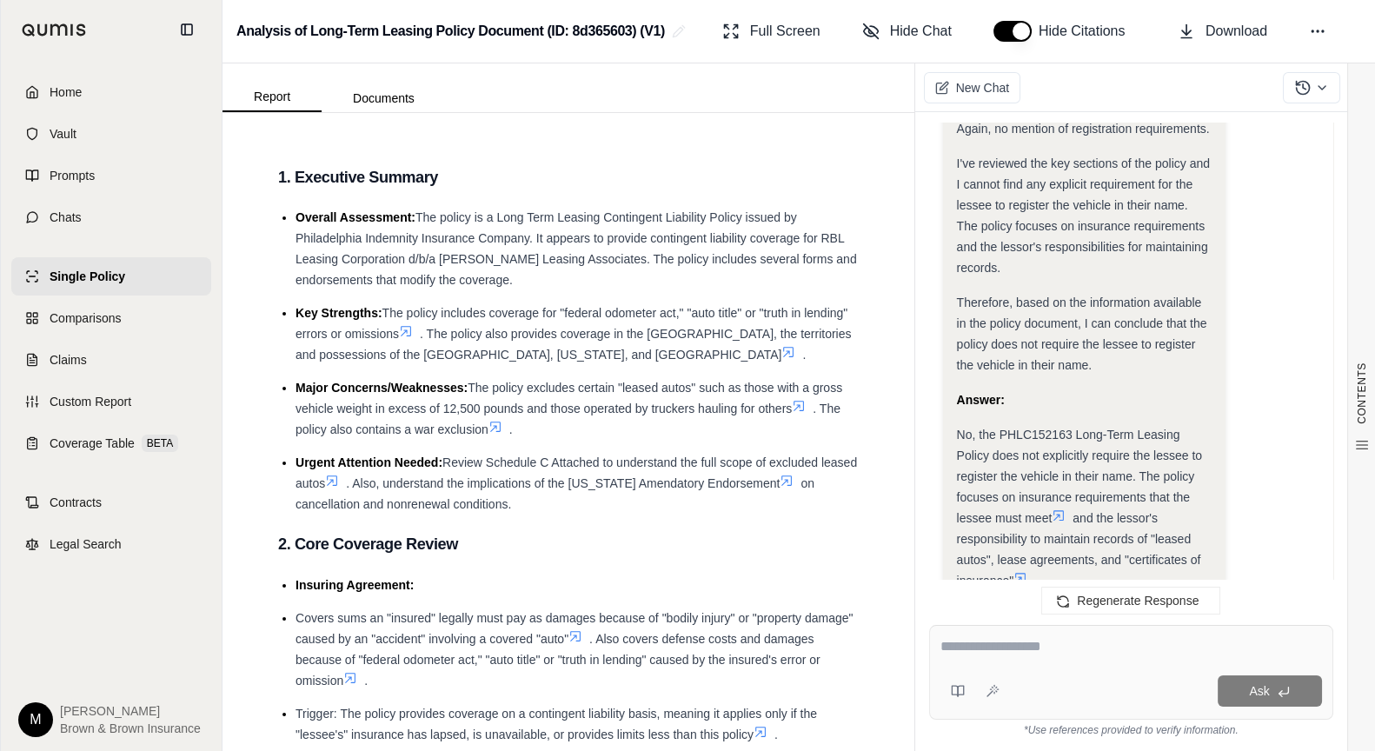
scroll to position [2747, 0]
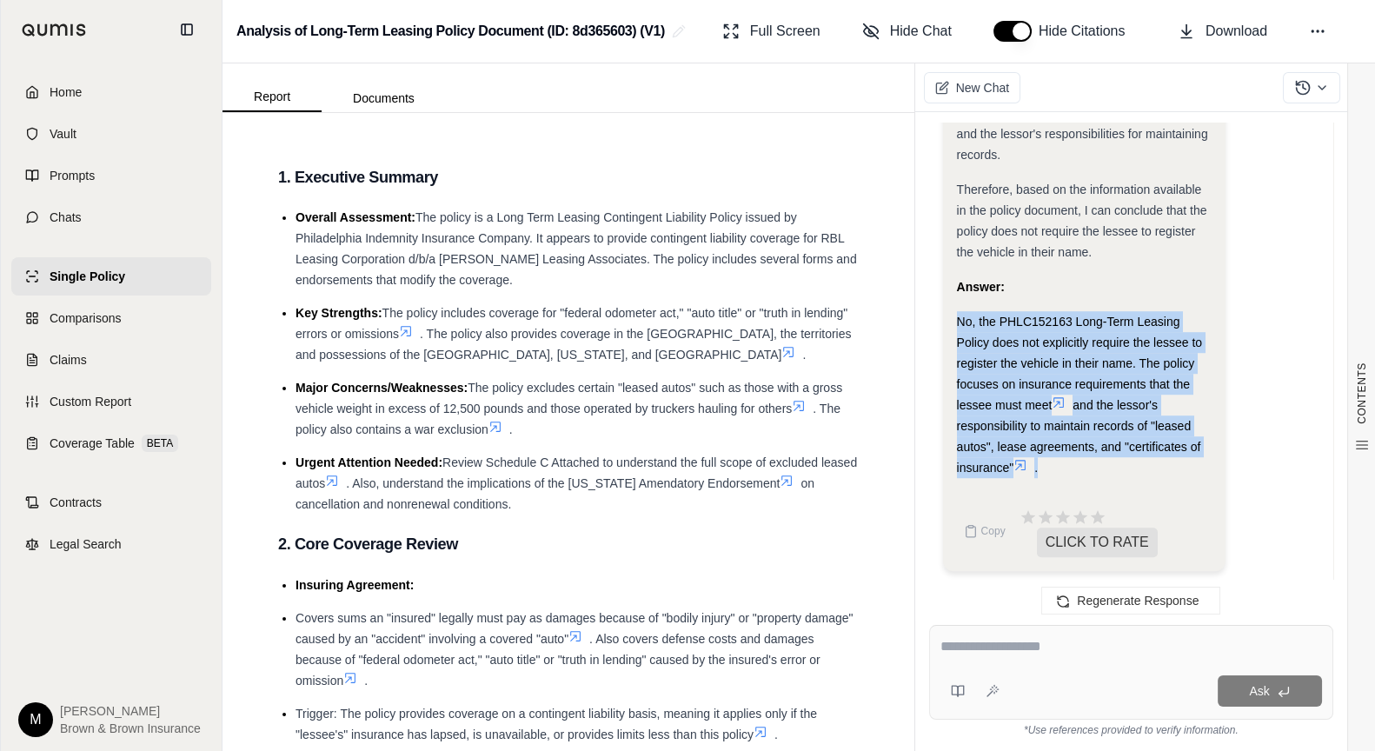
drag, startPoint x: 956, startPoint y: 319, endPoint x: 1190, endPoint y: 473, distance: 279.9
click at [1190, 473] on div "No, the PHLC152163 Long-Term Leasing Policy does not explicitly require the les…" at bounding box center [1084, 394] width 255 height 167
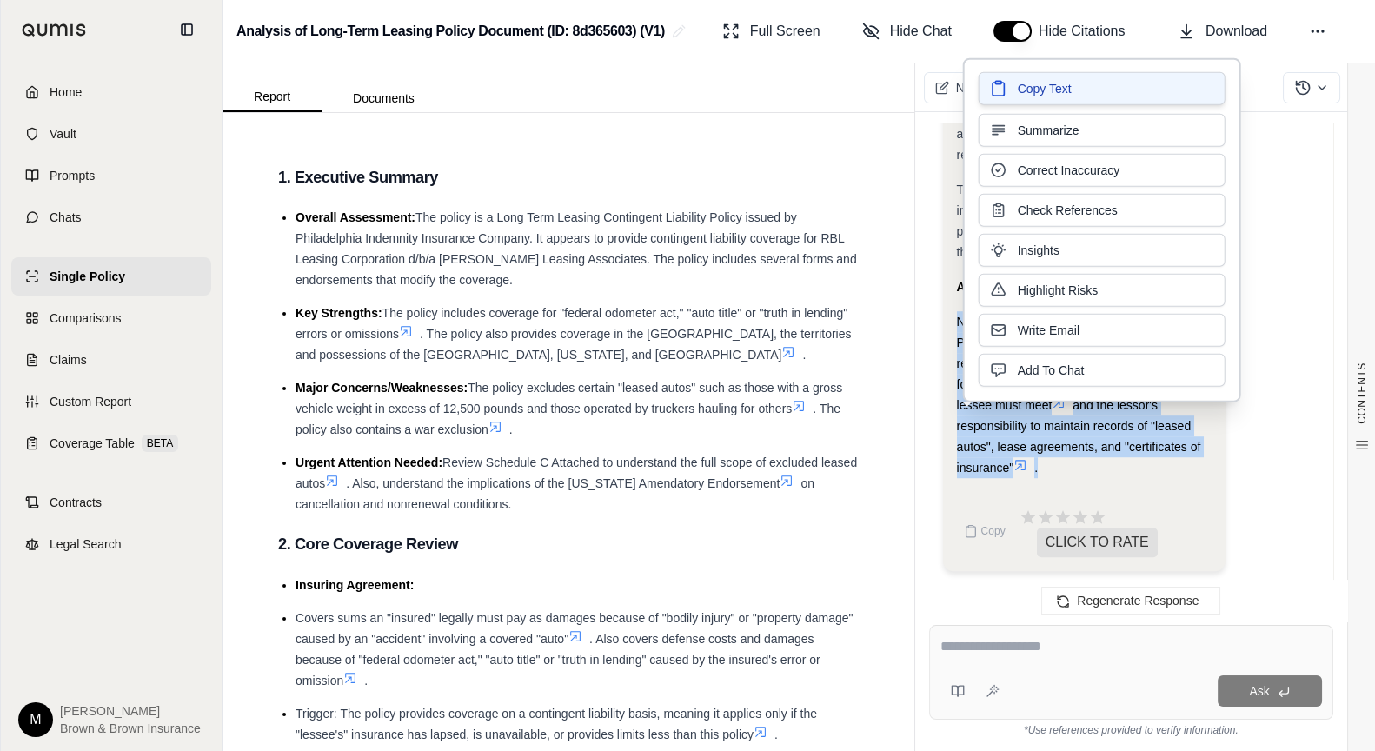
click at [1059, 82] on span "Copy Text" at bounding box center [1045, 88] width 54 height 17
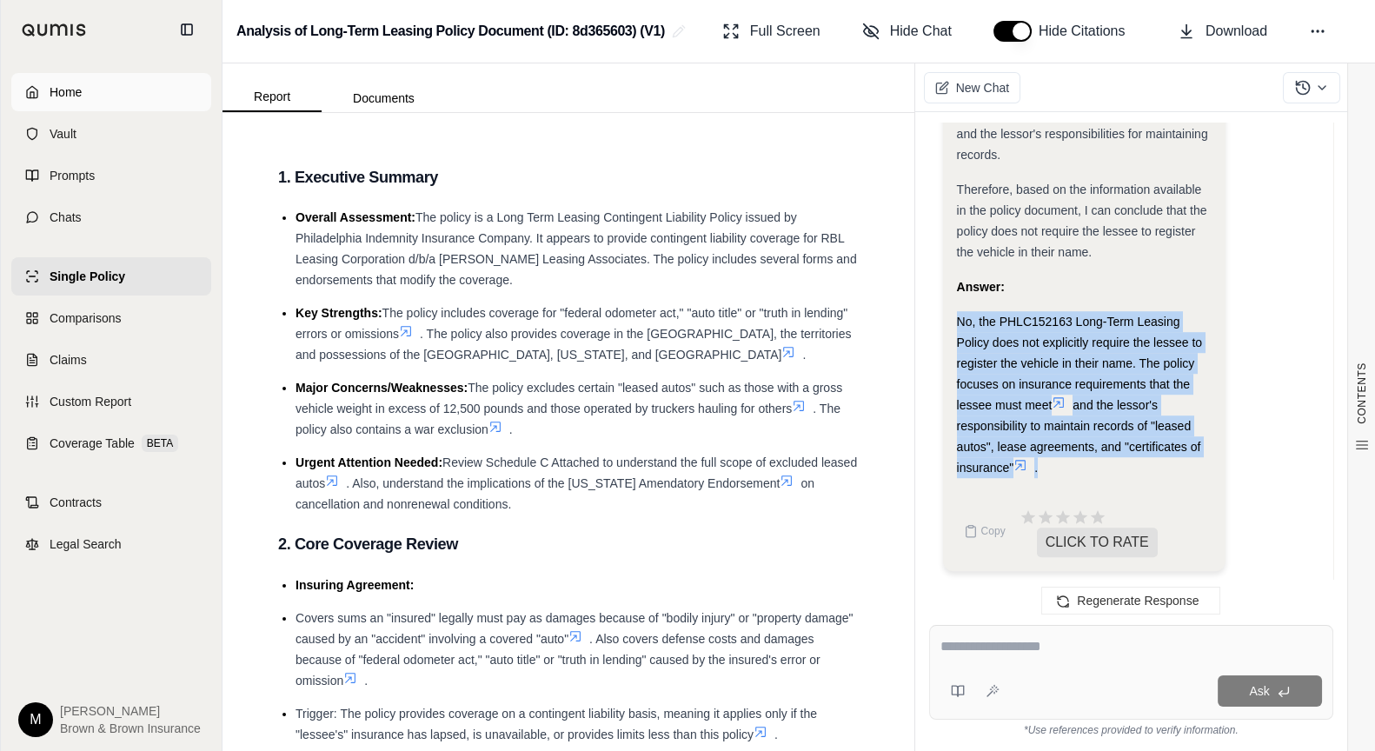
click at [64, 90] on span "Home" at bounding box center [66, 91] width 32 height 17
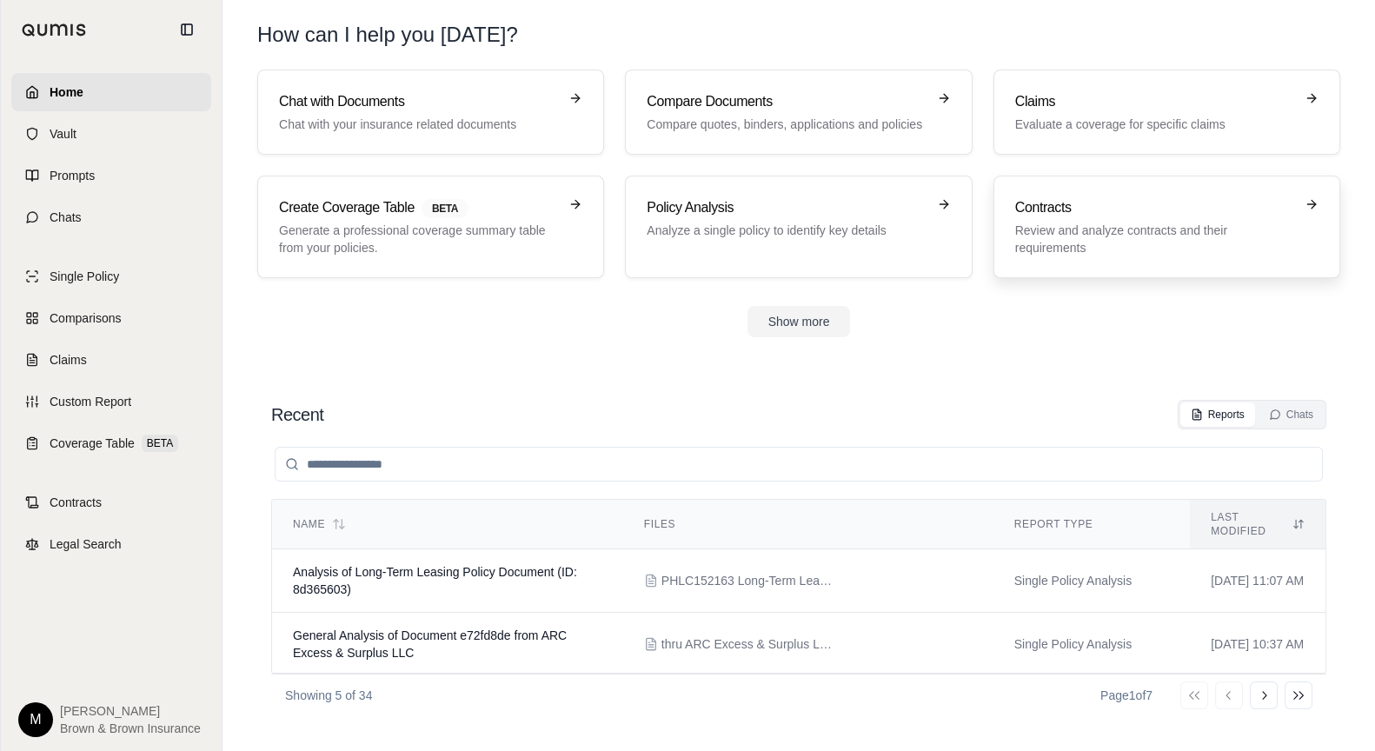
click at [1102, 237] on p "Review and analyze contracts and their requirements" at bounding box center [1154, 239] width 279 height 35
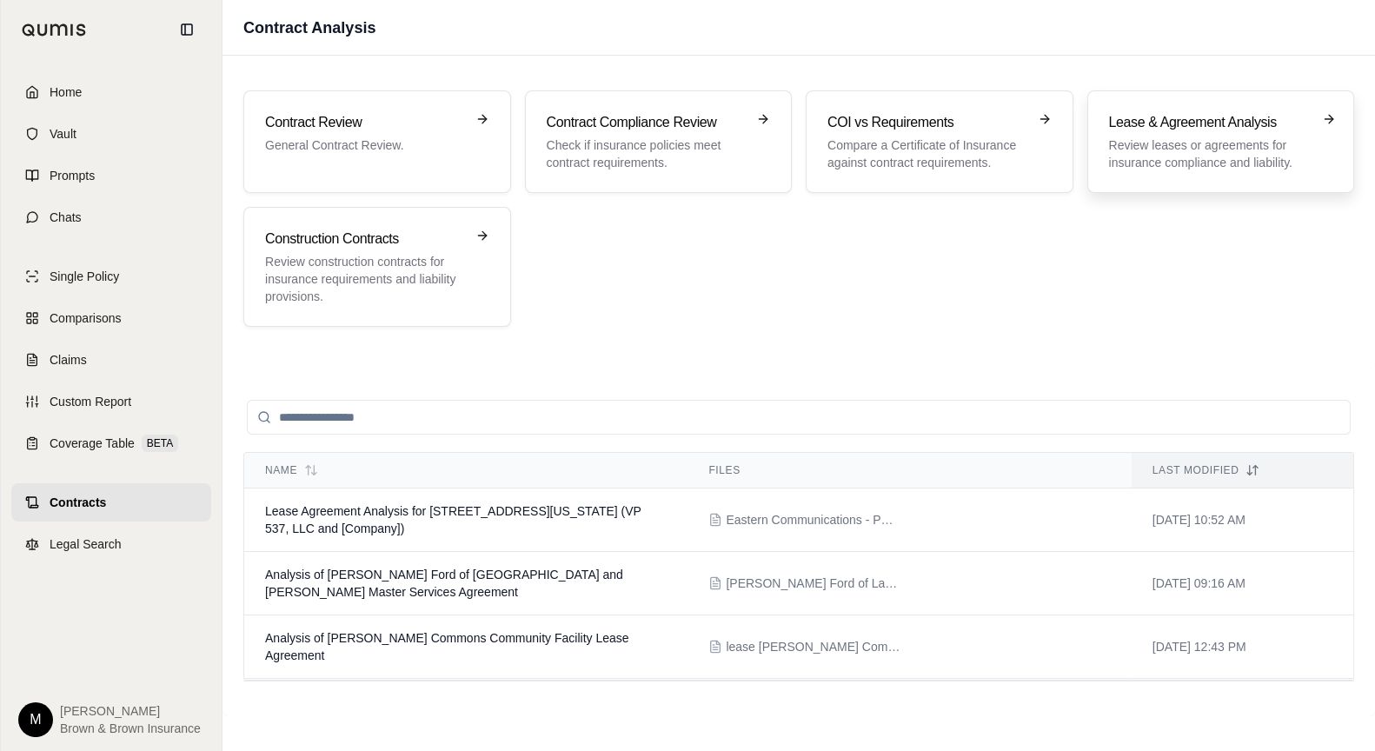
click at [1263, 143] on p "Review leases or agreements for insurance compliance and liability." at bounding box center [1209, 153] width 200 height 35
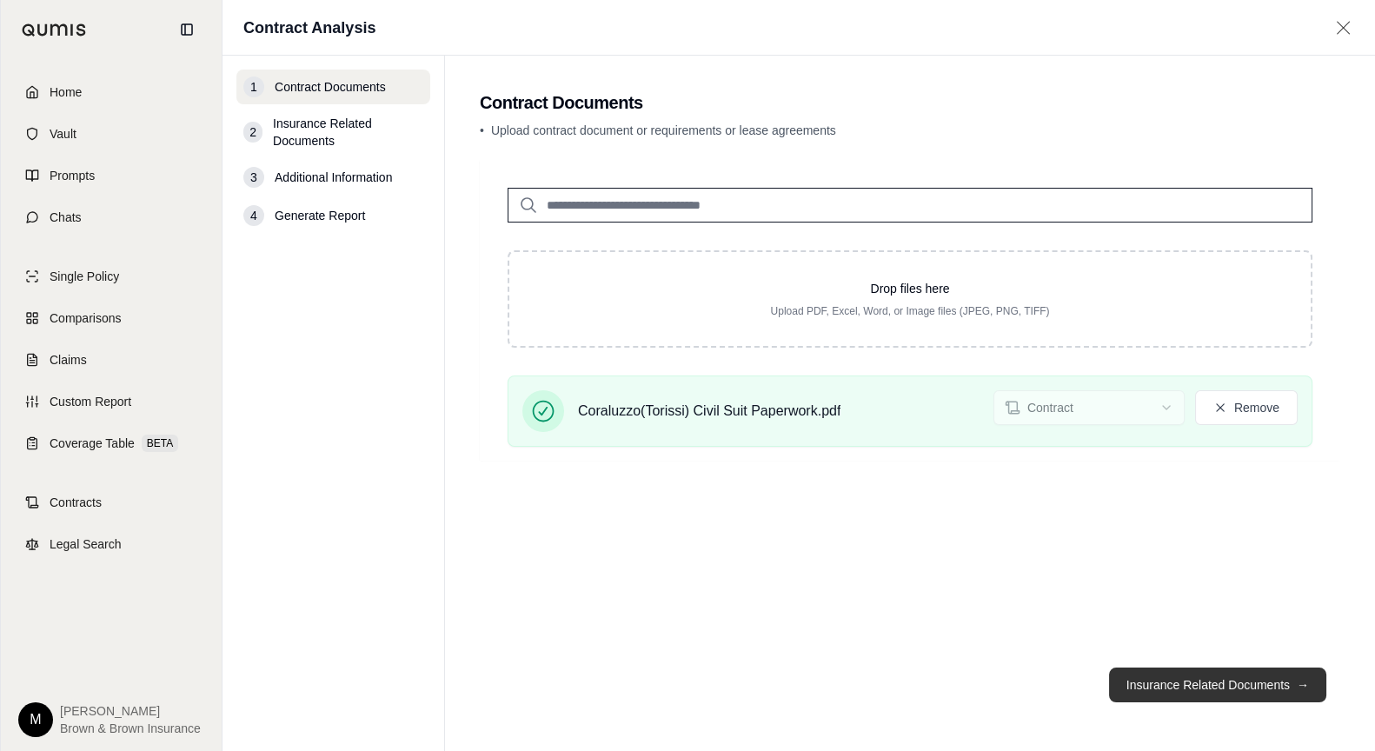
click at [1242, 681] on button "Insurance Related Documents →" at bounding box center [1217, 685] width 217 height 35
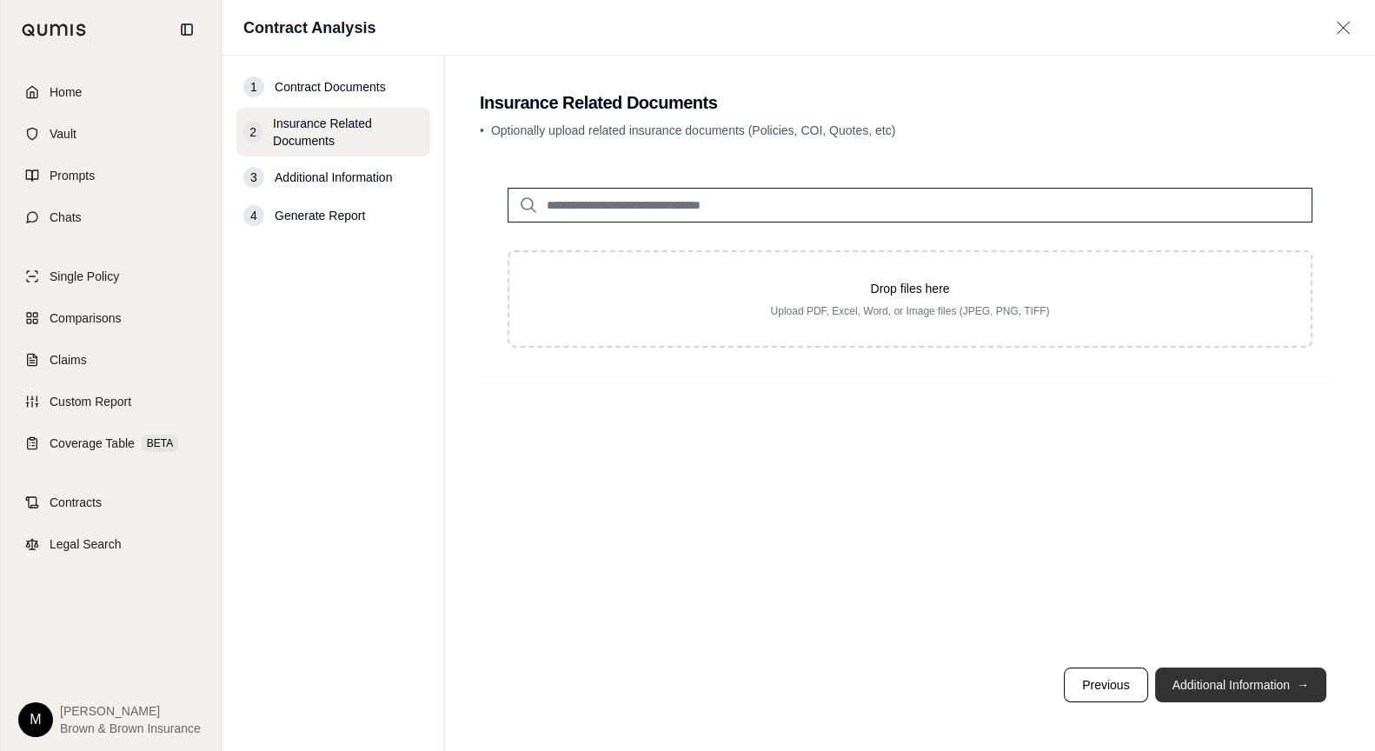
click at [1241, 681] on button "Additional Information →" at bounding box center [1240, 685] width 171 height 35
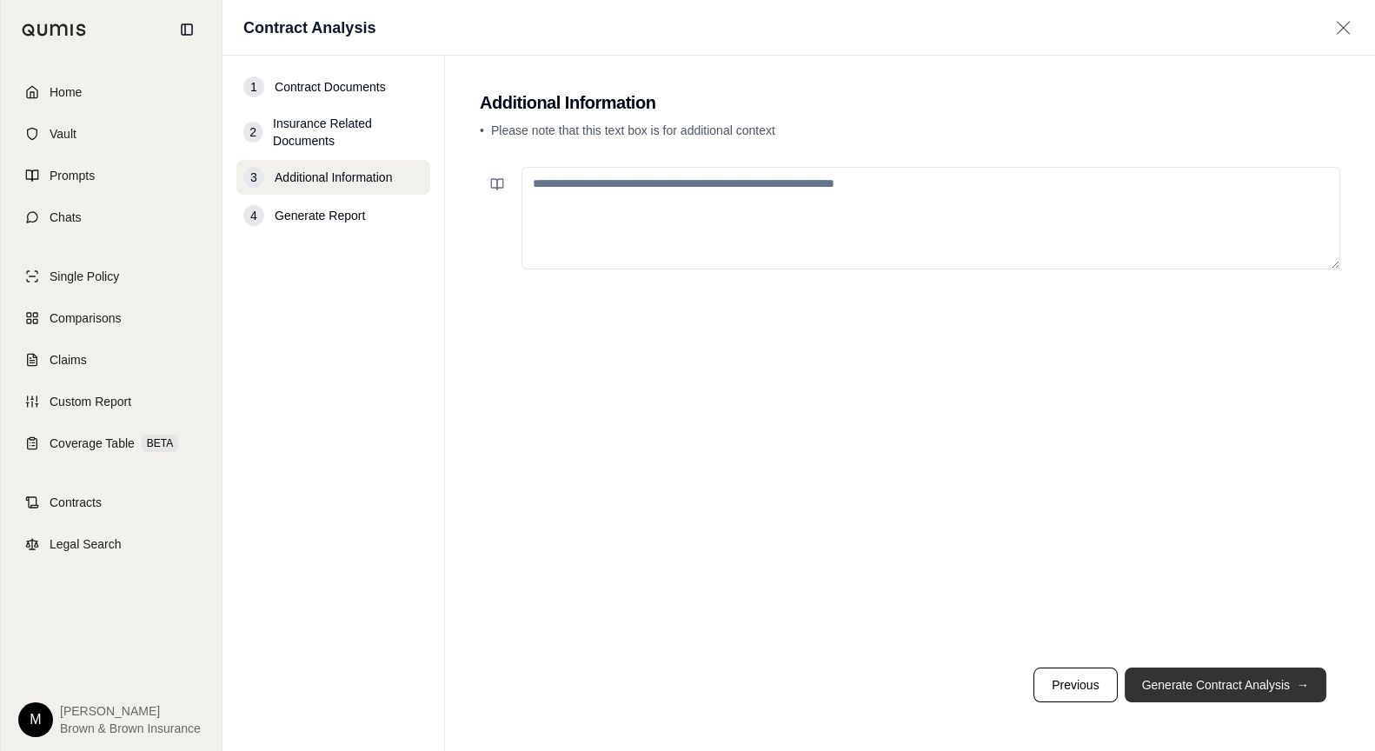
click at [1241, 681] on button "Generate Contract Analysis →" at bounding box center [1226, 685] width 202 height 35
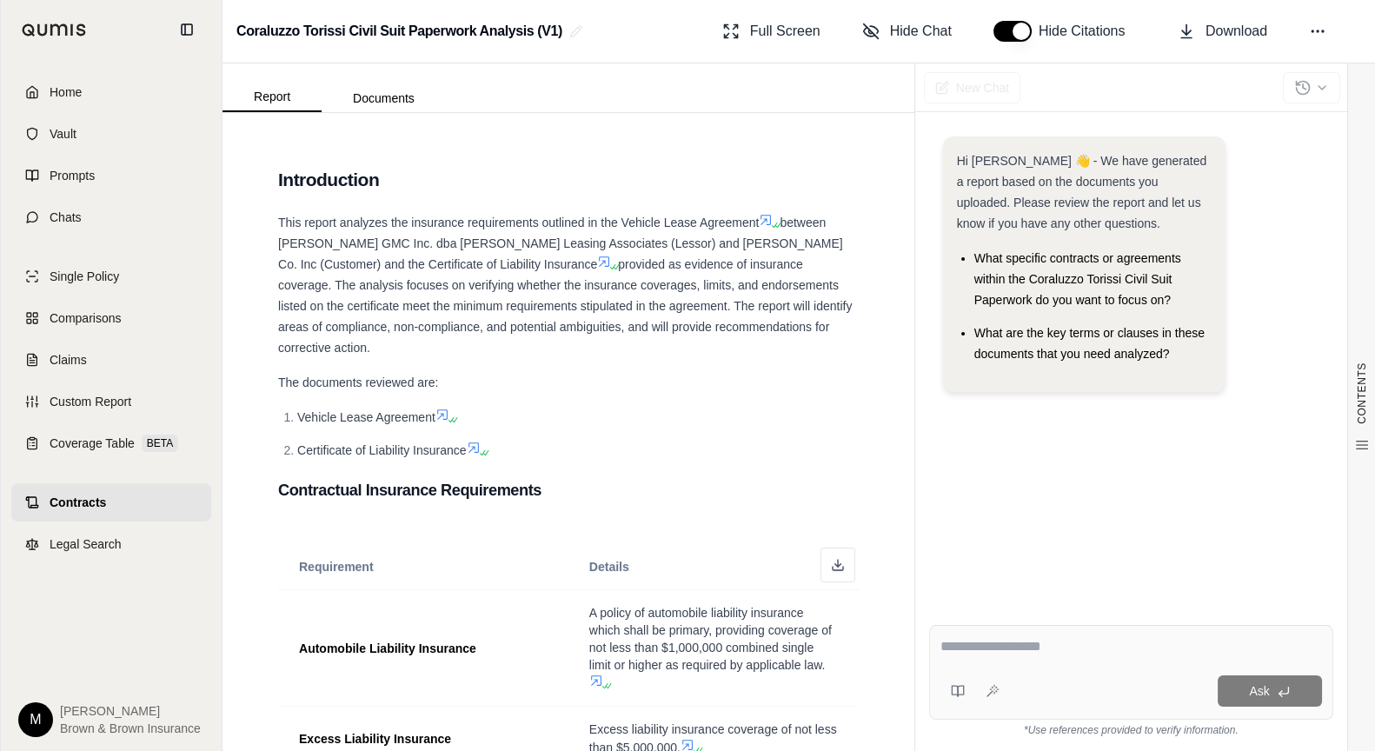
drag, startPoint x: 1058, startPoint y: 649, endPoint x: 1060, endPoint y: 641, distance: 9.1
click at [1058, 648] on textarea at bounding box center [1131, 646] width 382 height 21
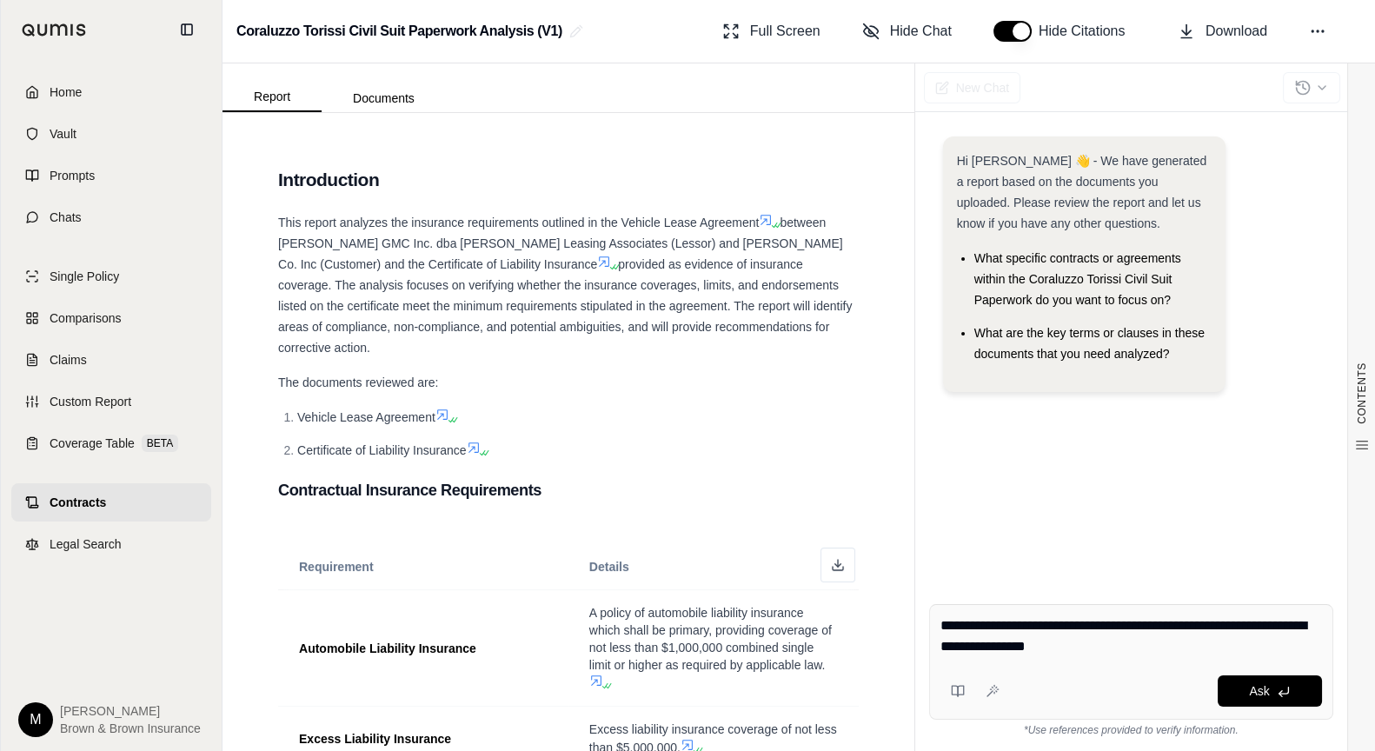
type textarea "**********"
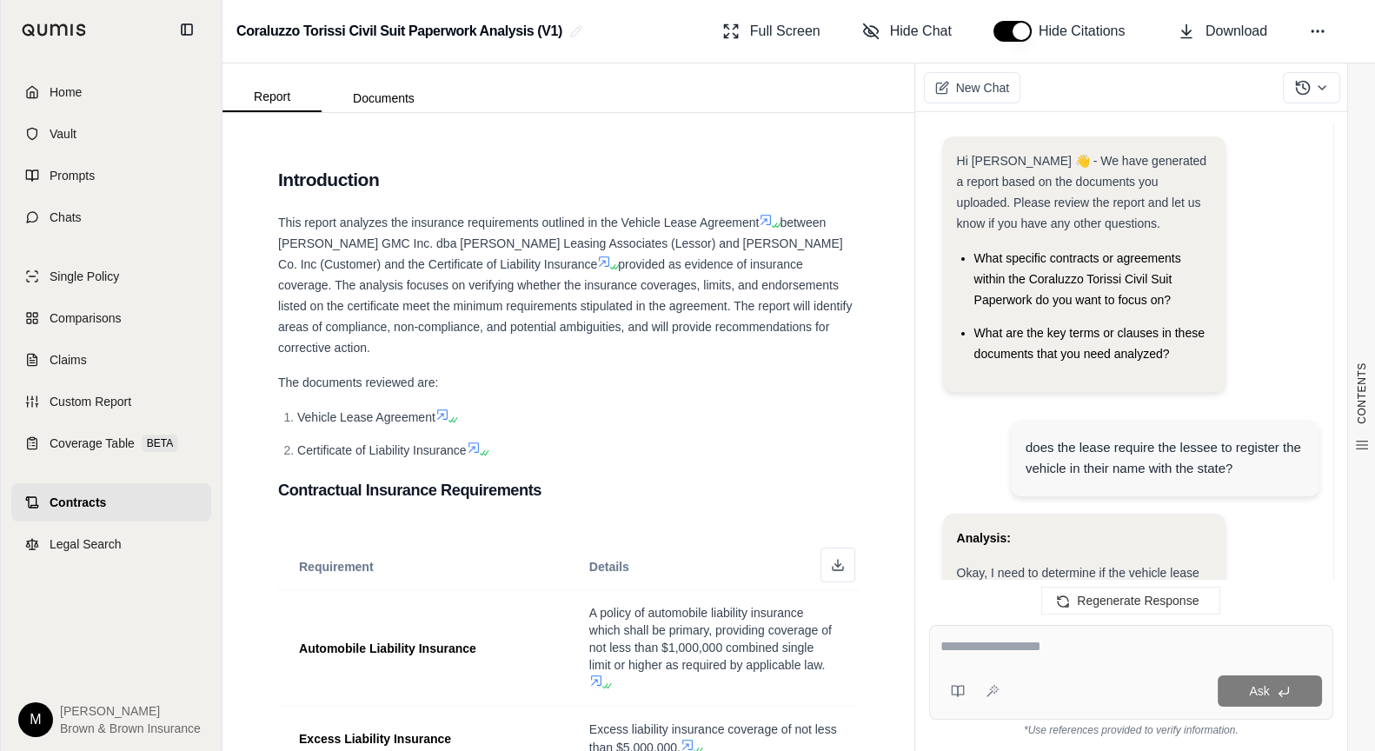
scroll to position [3235, 0]
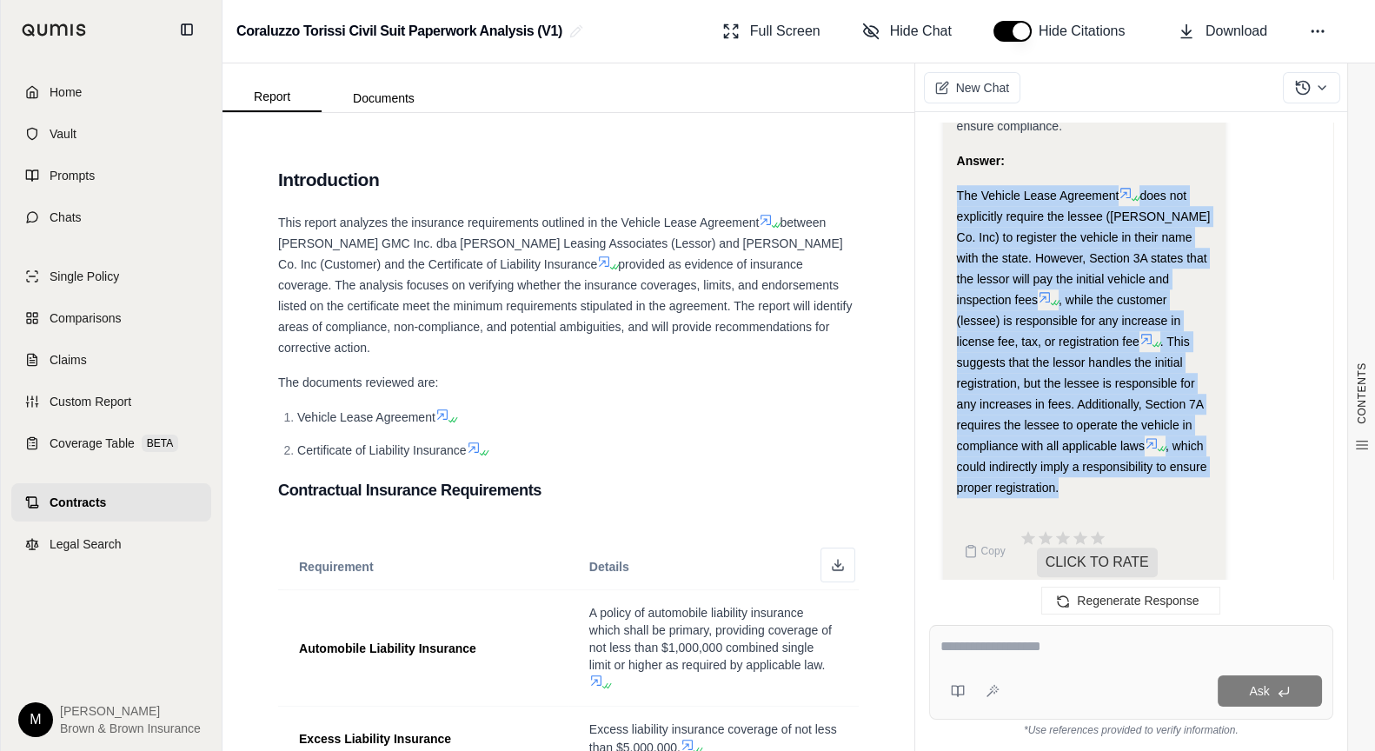
drag, startPoint x: 958, startPoint y: 173, endPoint x: 1195, endPoint y: 468, distance: 379.0
click at [1195, 468] on div "The Vehicle Lease Agreement does not explicitly require the lessee ([PERSON_NAM…" at bounding box center [1084, 341] width 255 height 313
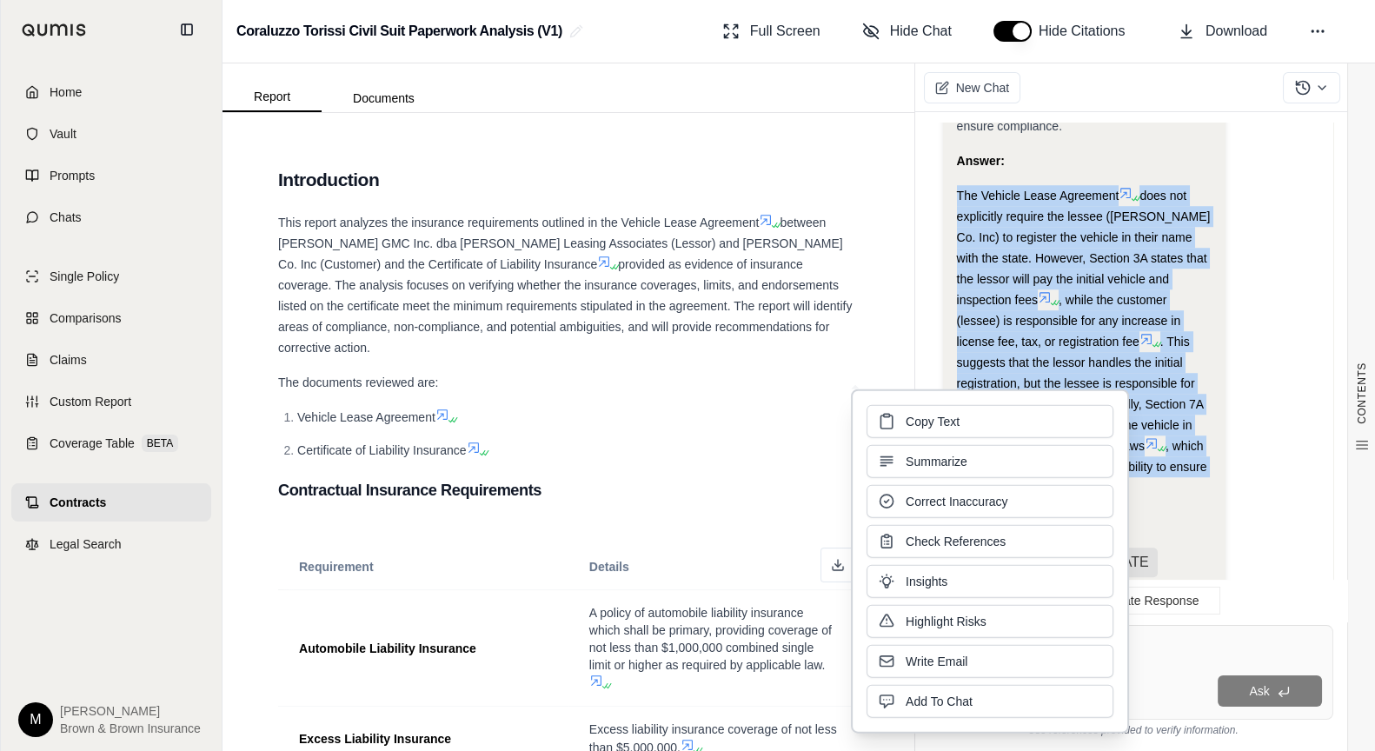
drag, startPoint x: 1078, startPoint y: 444, endPoint x: 946, endPoint y: 421, distance: 134.2
click at [946, 421] on span "Copy Text" at bounding box center [933, 421] width 54 height 17
